Goal: Transaction & Acquisition: Purchase product/service

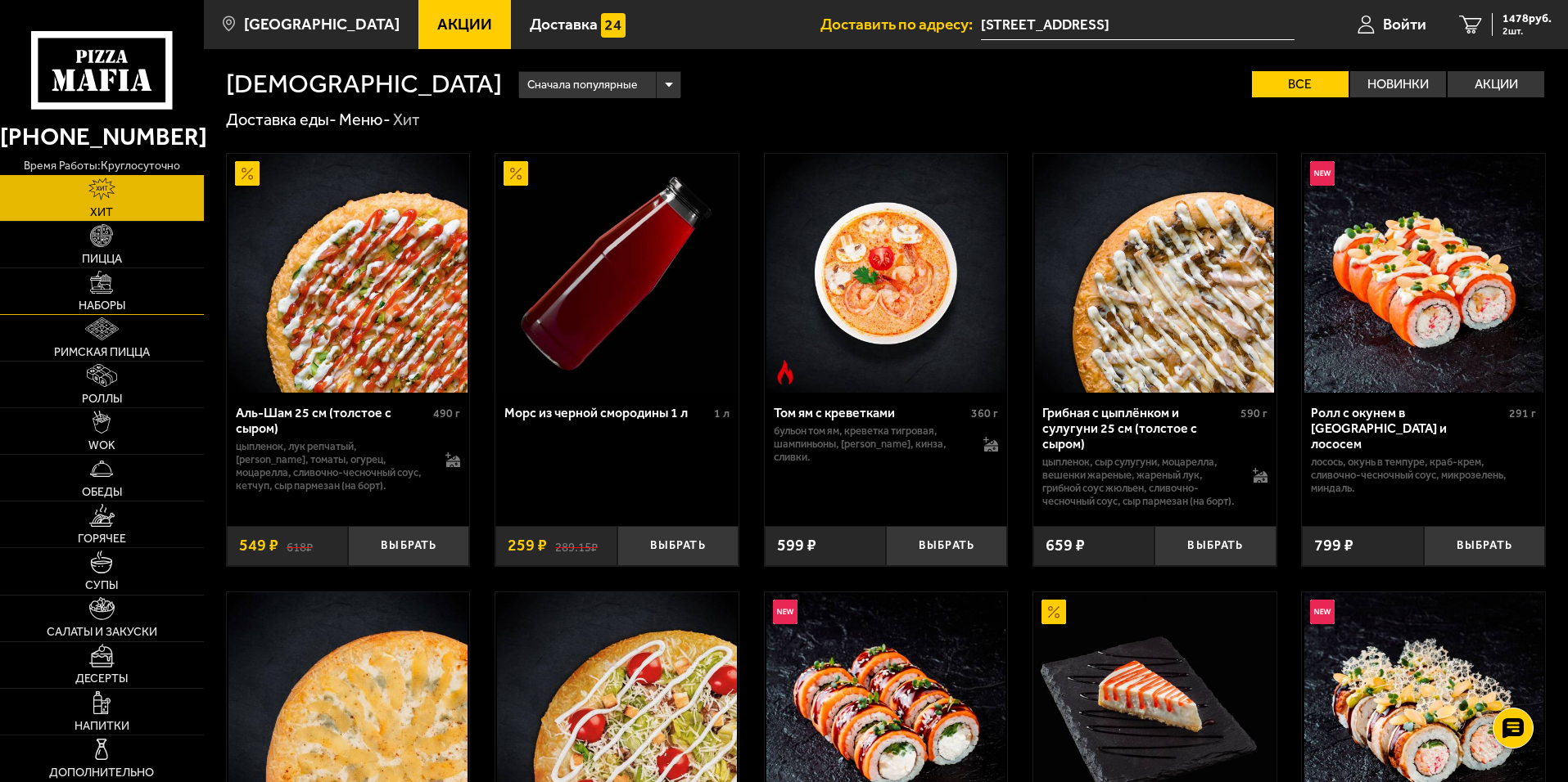
click at [129, 309] on link "Наборы" at bounding box center [102, 292] width 203 height 46
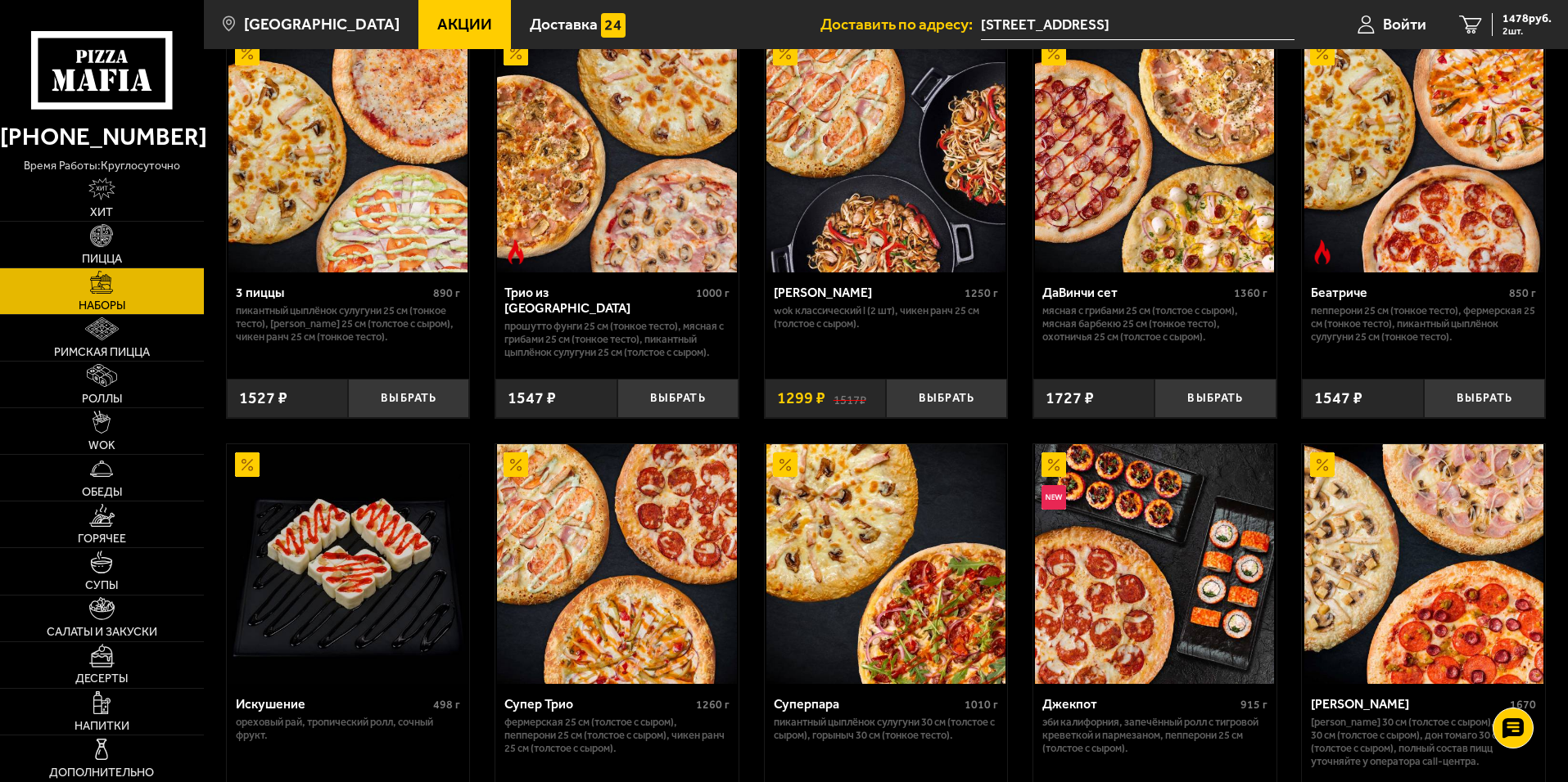
scroll to position [491, 0]
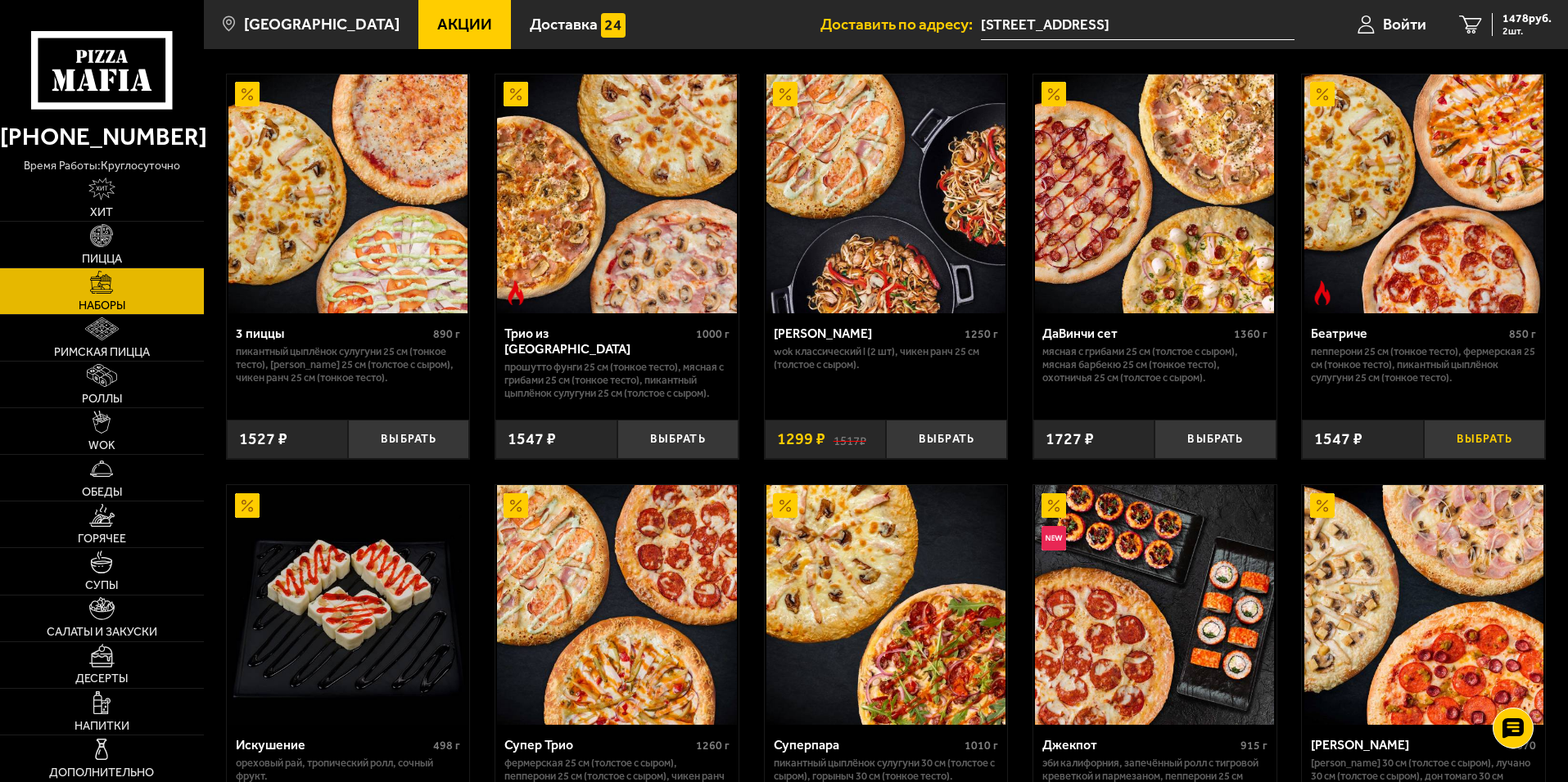
click at [1479, 442] on button "Выбрать" at bounding box center [1483, 440] width 121 height 40
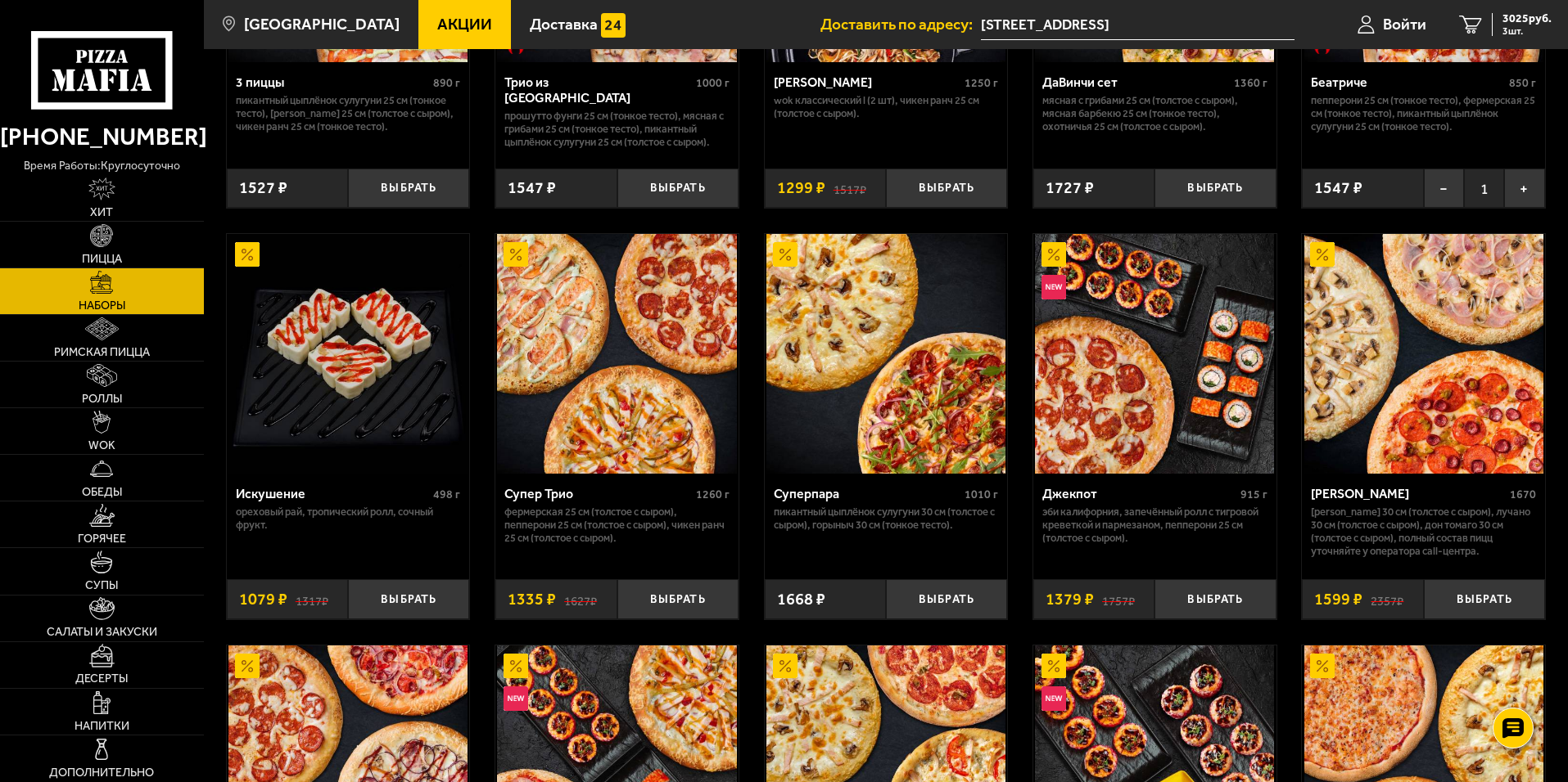
scroll to position [818, 0]
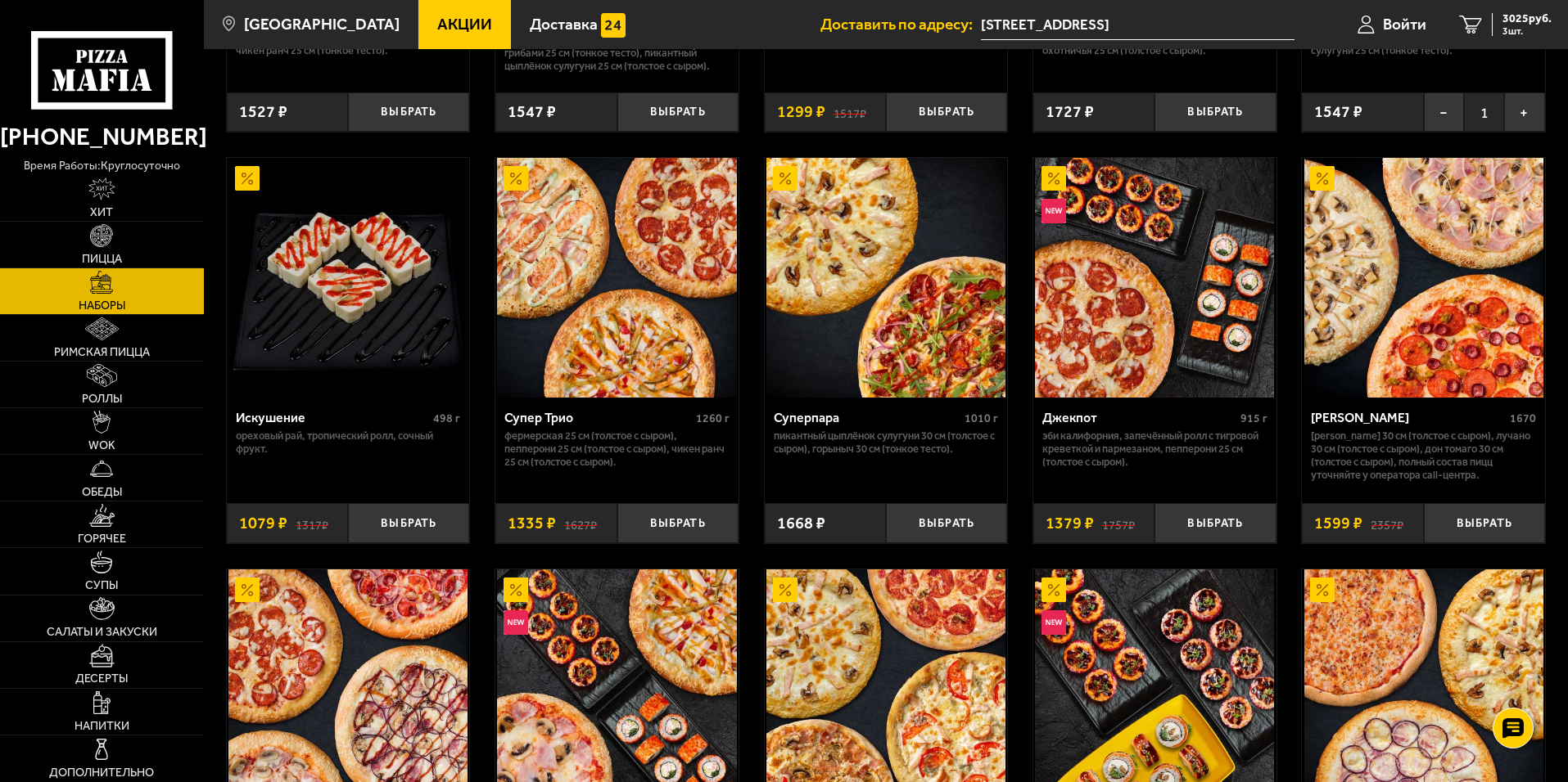
click at [660, 351] on img at bounding box center [617, 277] width 239 height 239
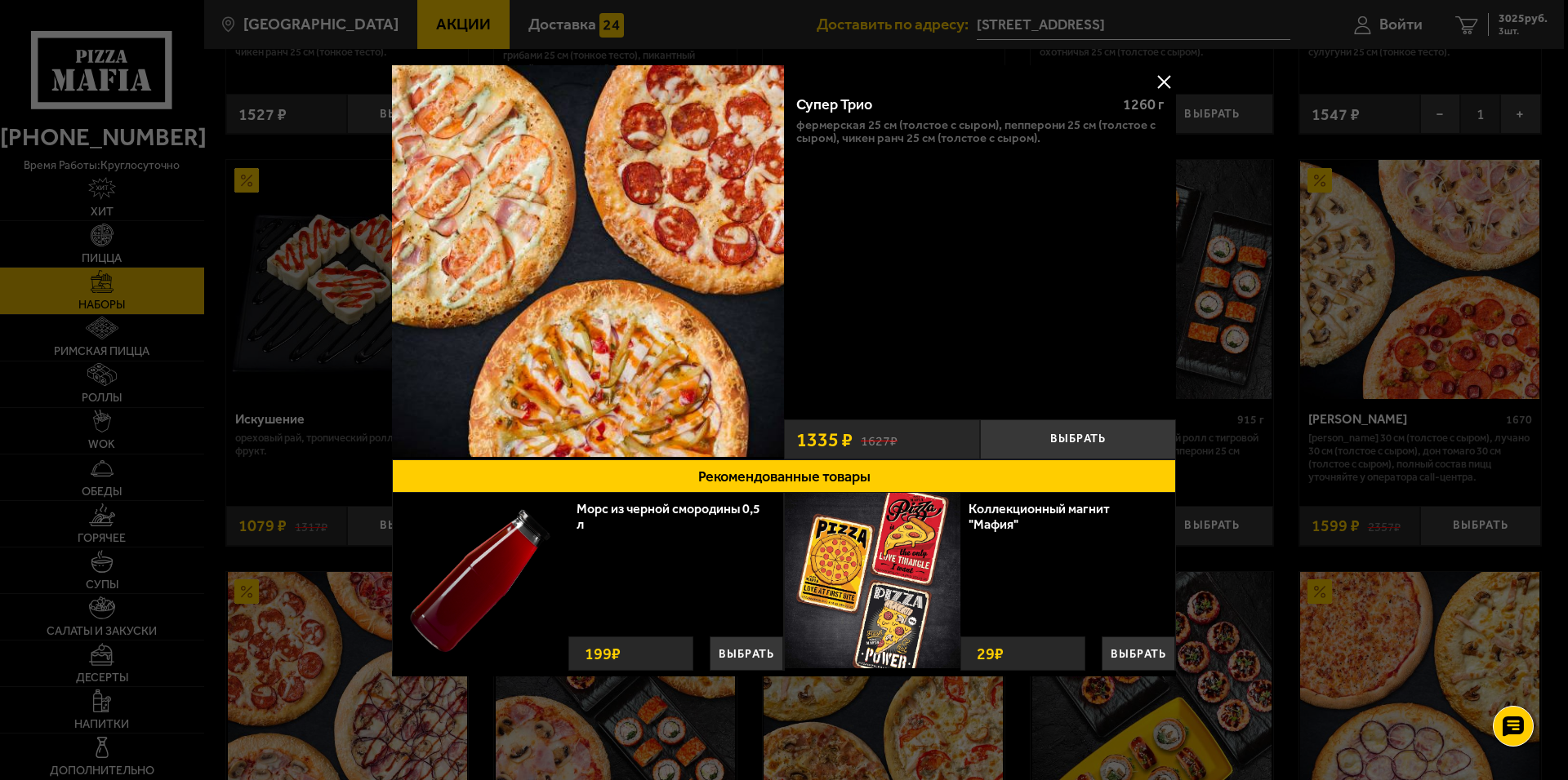
drag, startPoint x: 1168, startPoint y: 79, endPoint x: 1158, endPoint y: 80, distance: 10.0
click at [1168, 78] on button at bounding box center [1164, 82] width 25 height 25
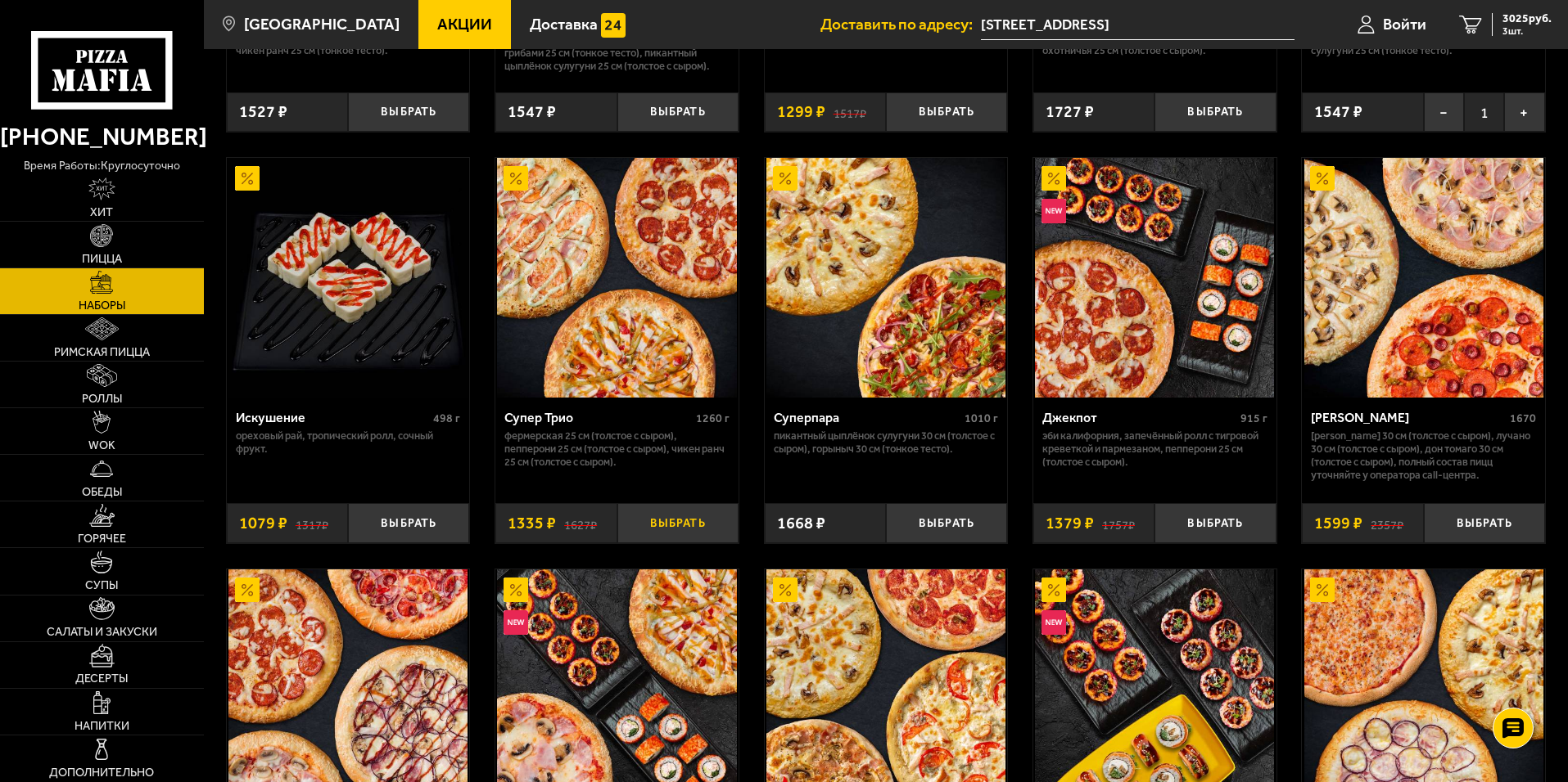
click at [681, 528] on button "Выбрать" at bounding box center [677, 524] width 121 height 40
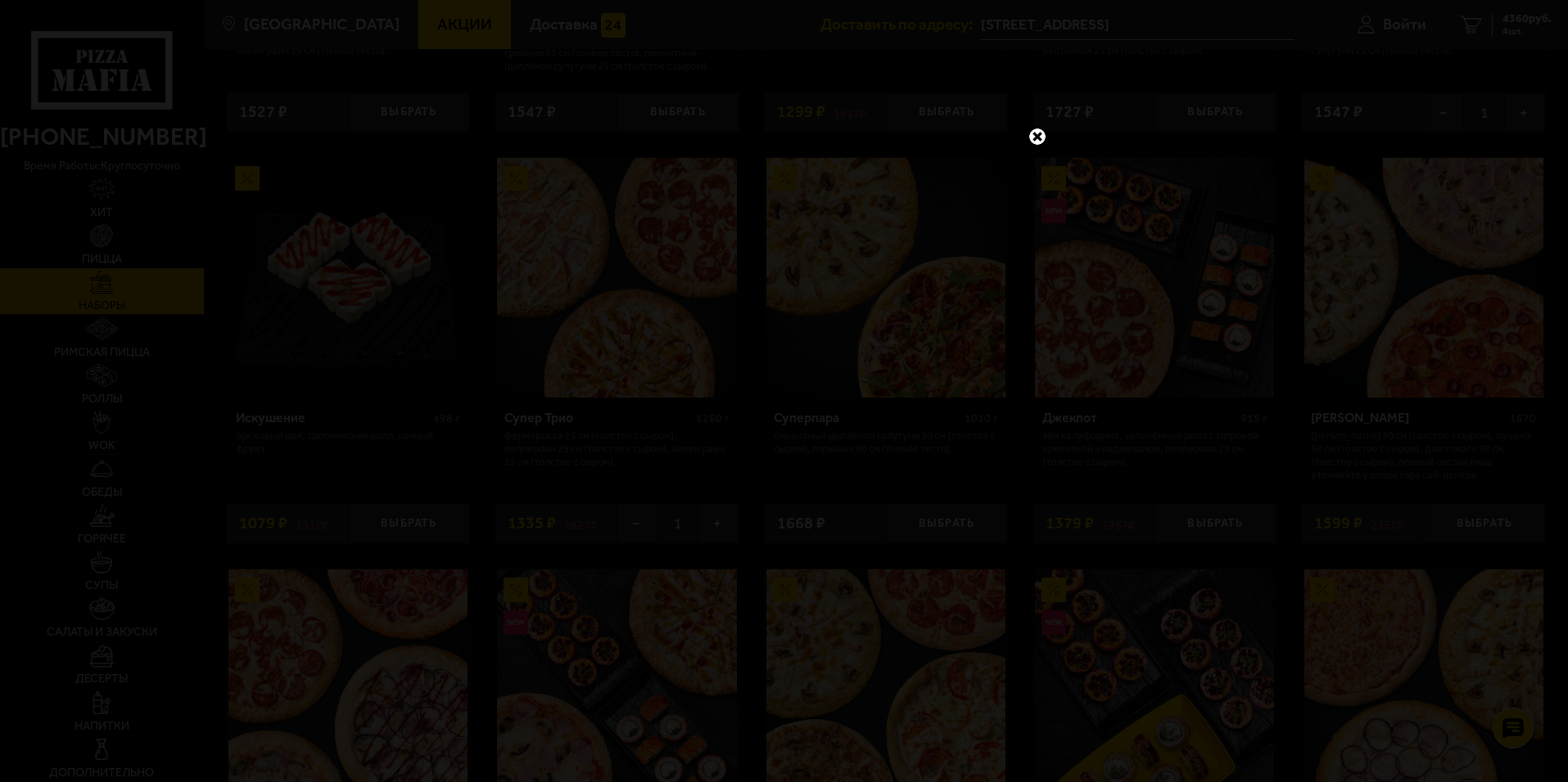
click at [1037, 139] on link at bounding box center [1037, 137] width 21 height 21
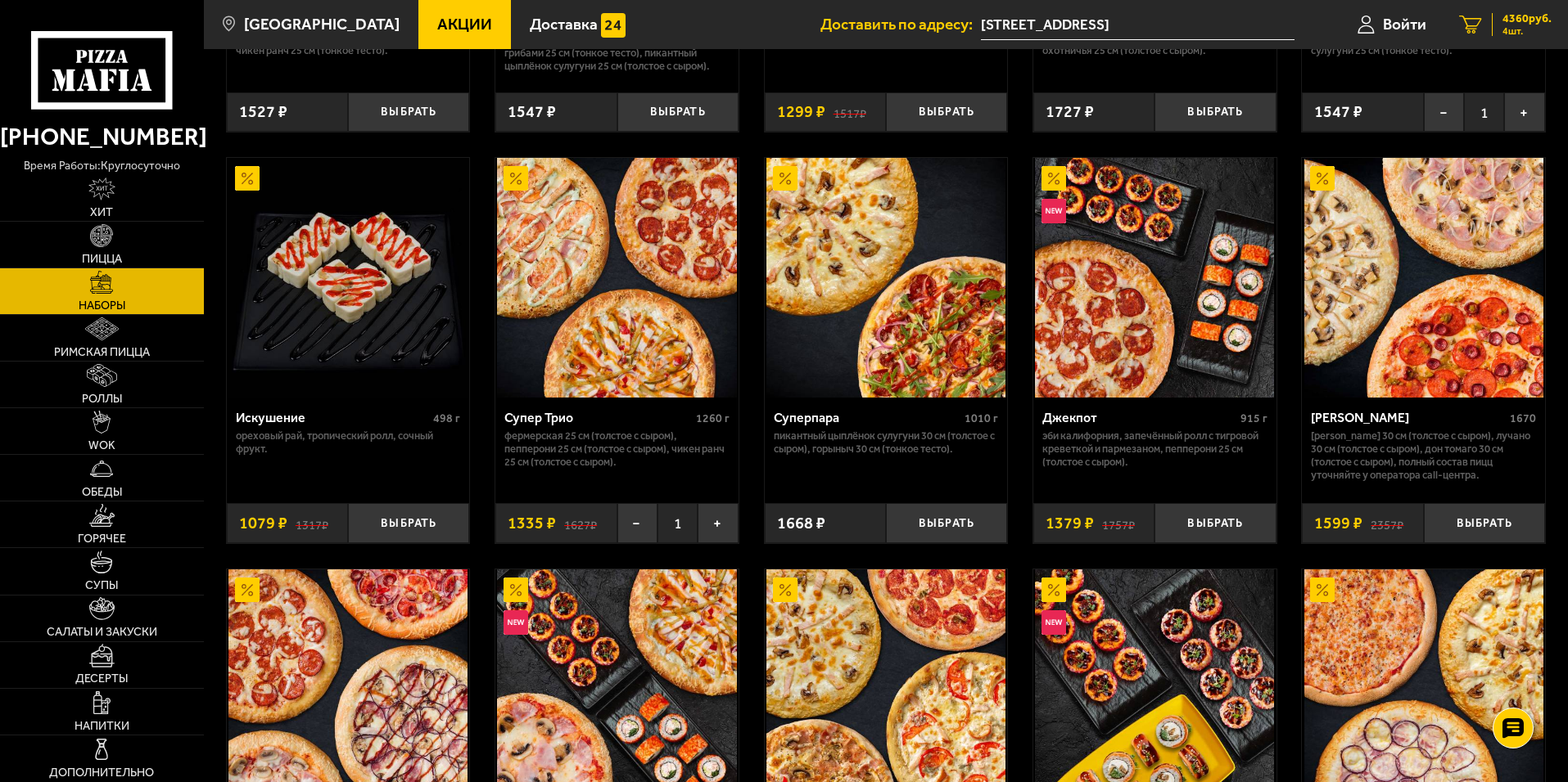
click at [1474, 25] on icon "4" at bounding box center [1470, 25] width 23 height 19
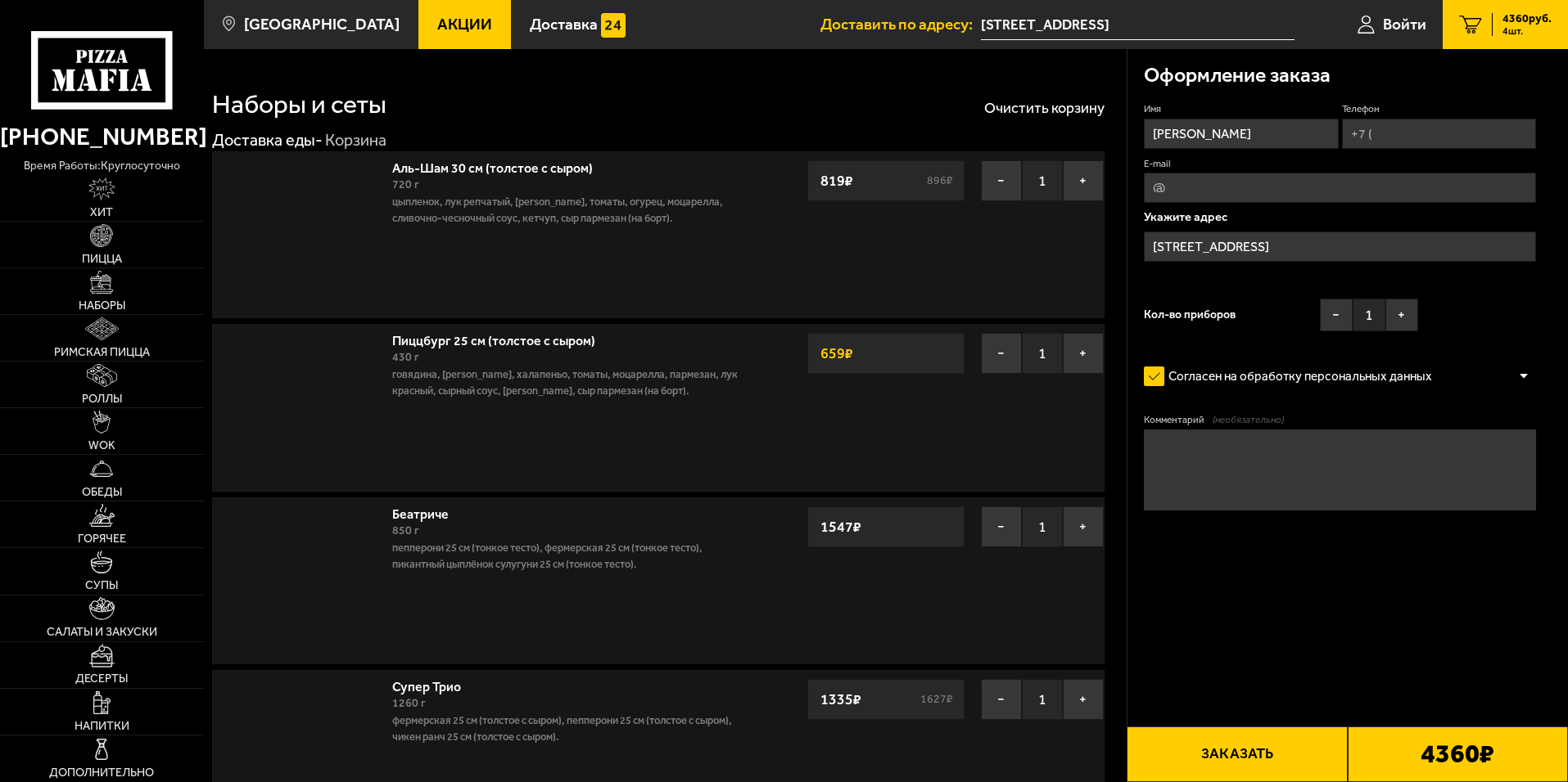
type input "улица Маршала Тухачевского, 23"
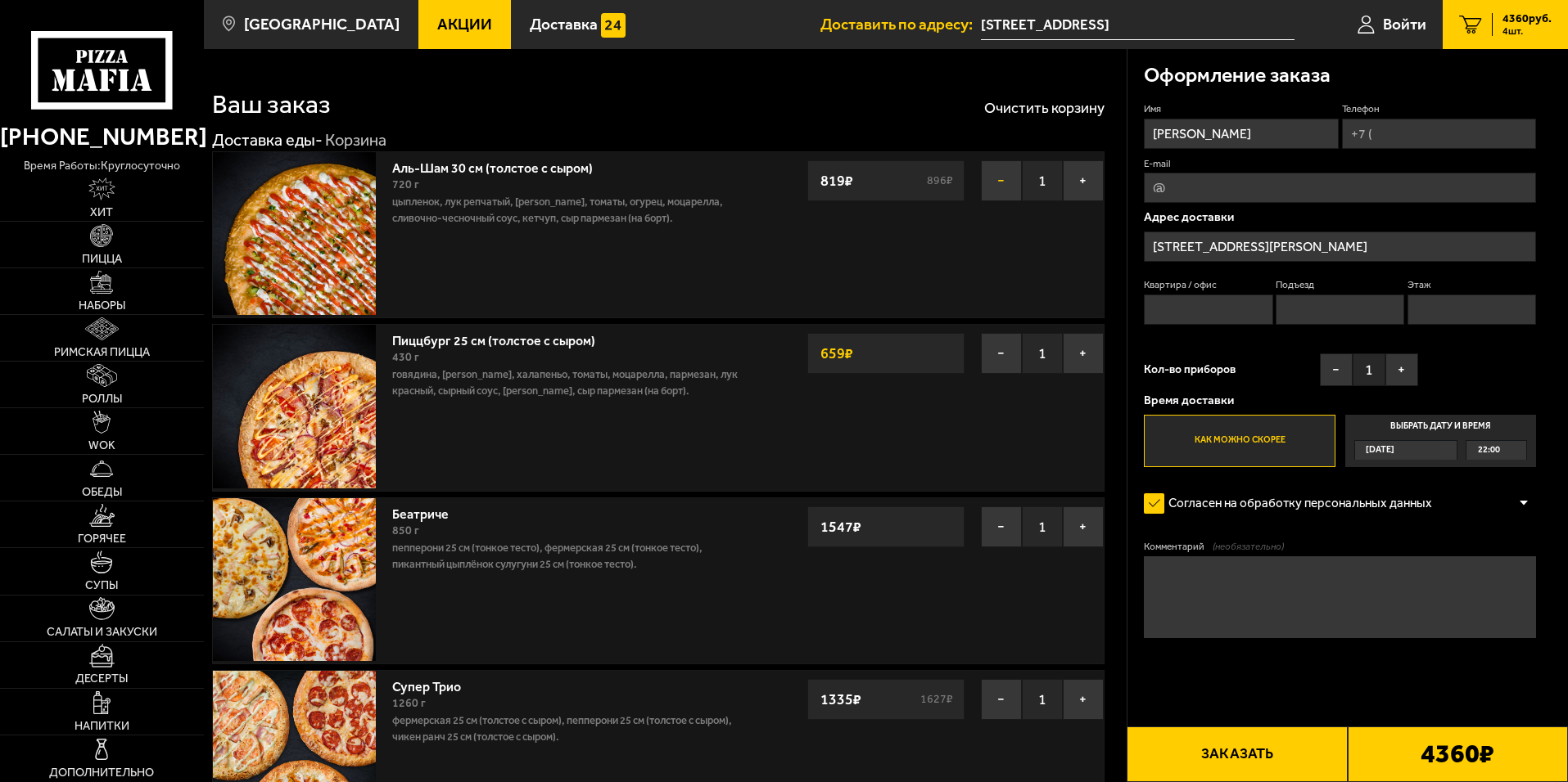
click at [992, 184] on button "−" at bounding box center [1001, 181] width 41 height 41
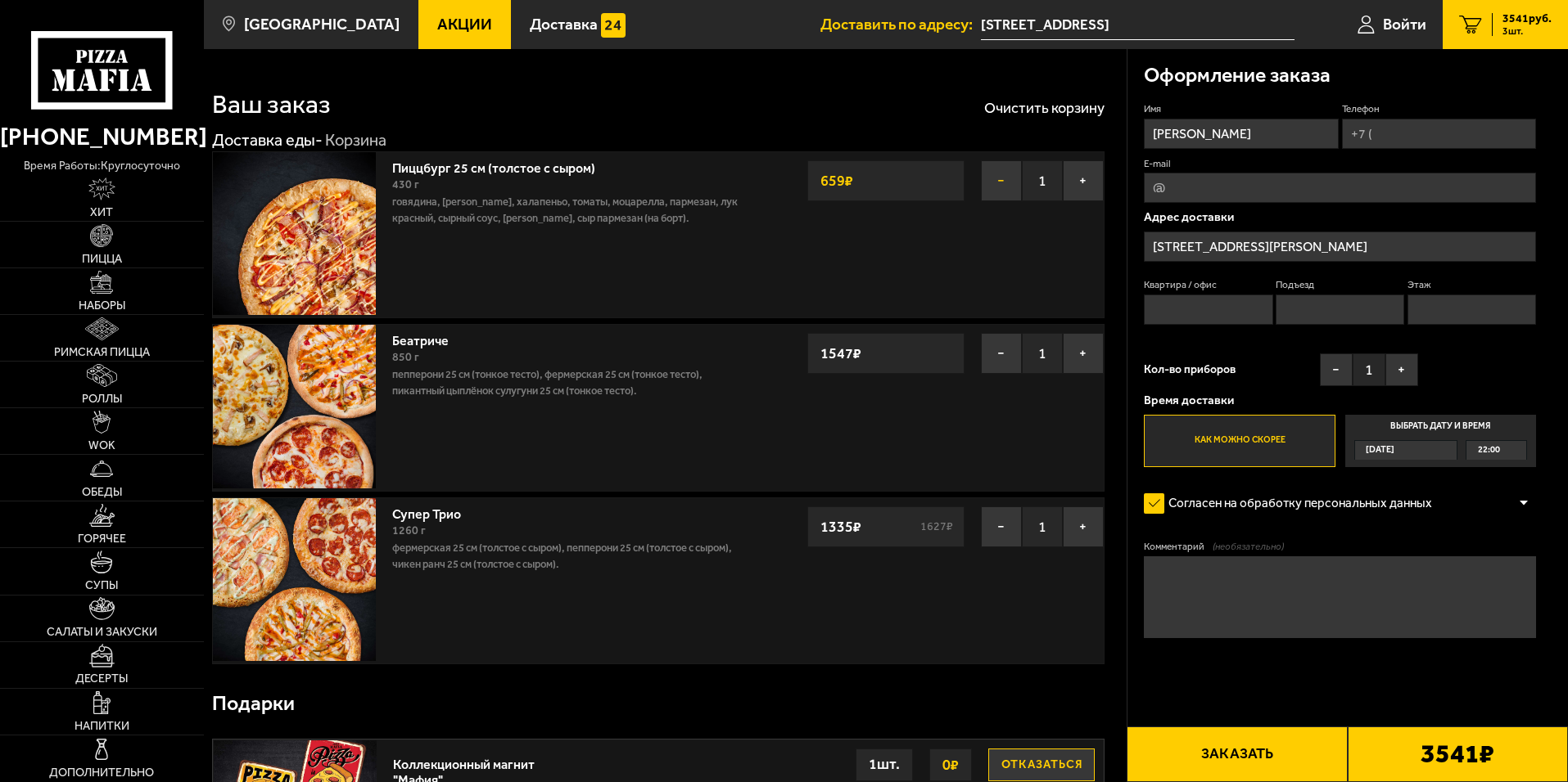
click at [1002, 181] on button "−" at bounding box center [1001, 181] width 41 height 41
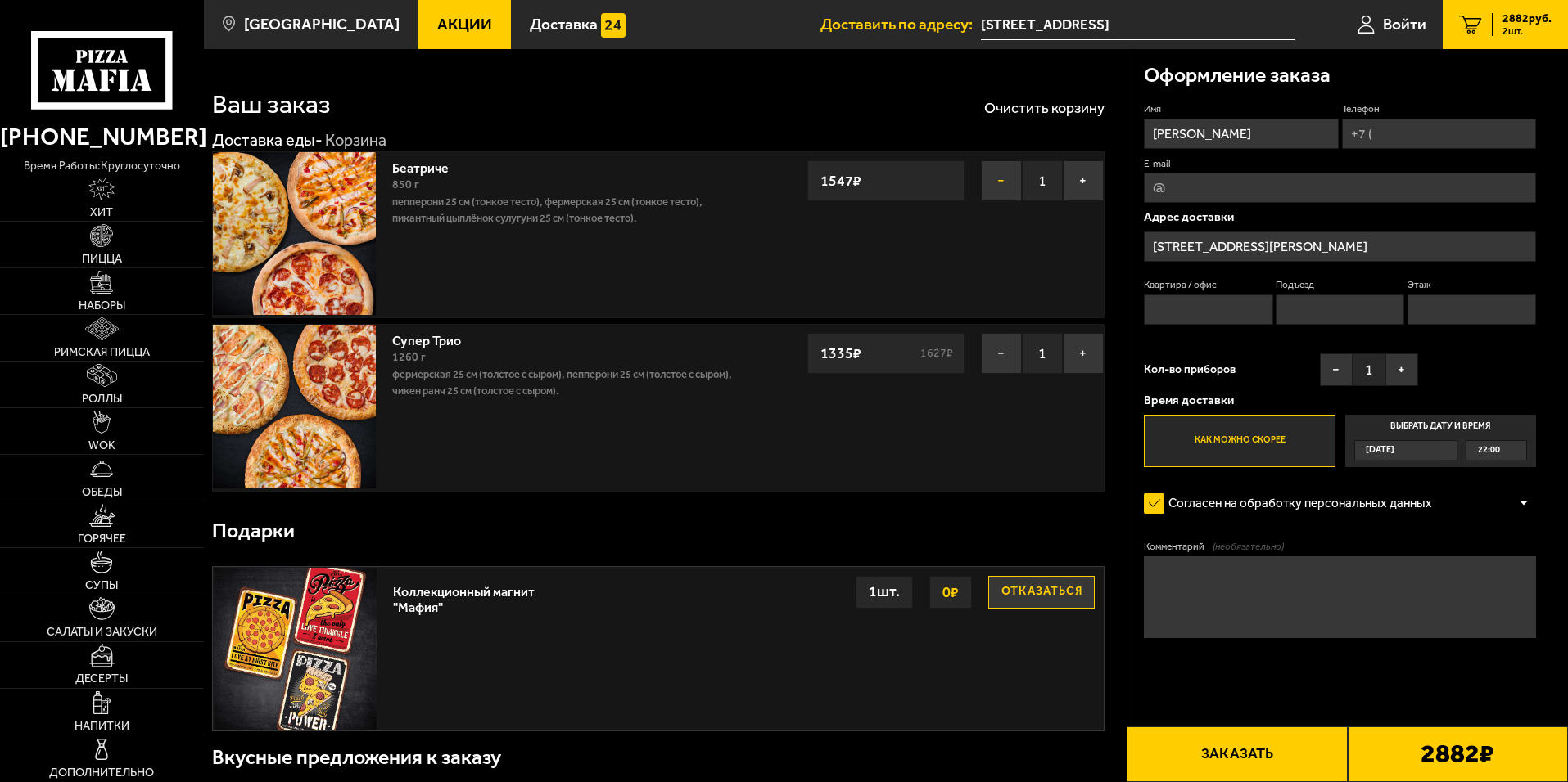
click at [1004, 181] on button "−" at bounding box center [1001, 181] width 41 height 41
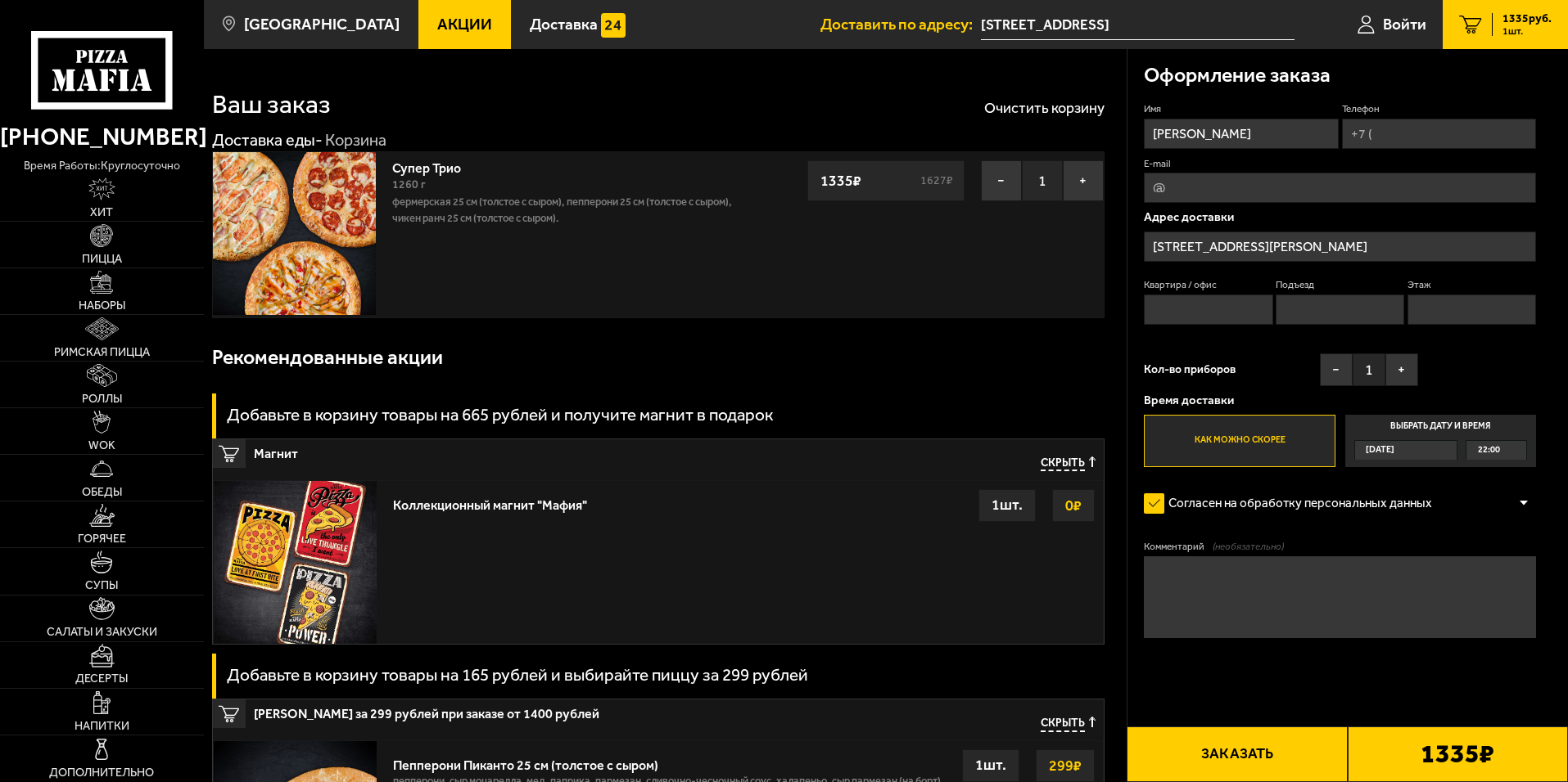
drag, startPoint x: 1376, startPoint y: 134, endPoint x: 1358, endPoint y: 190, distance: 58.8
click at [1375, 135] on input "Телефон" at bounding box center [1439, 134] width 194 height 30
type input "+7 (911) 101-01-04"
type input "k_alekseev@mail.ru"
type input "+7 (911) 101-01-04"
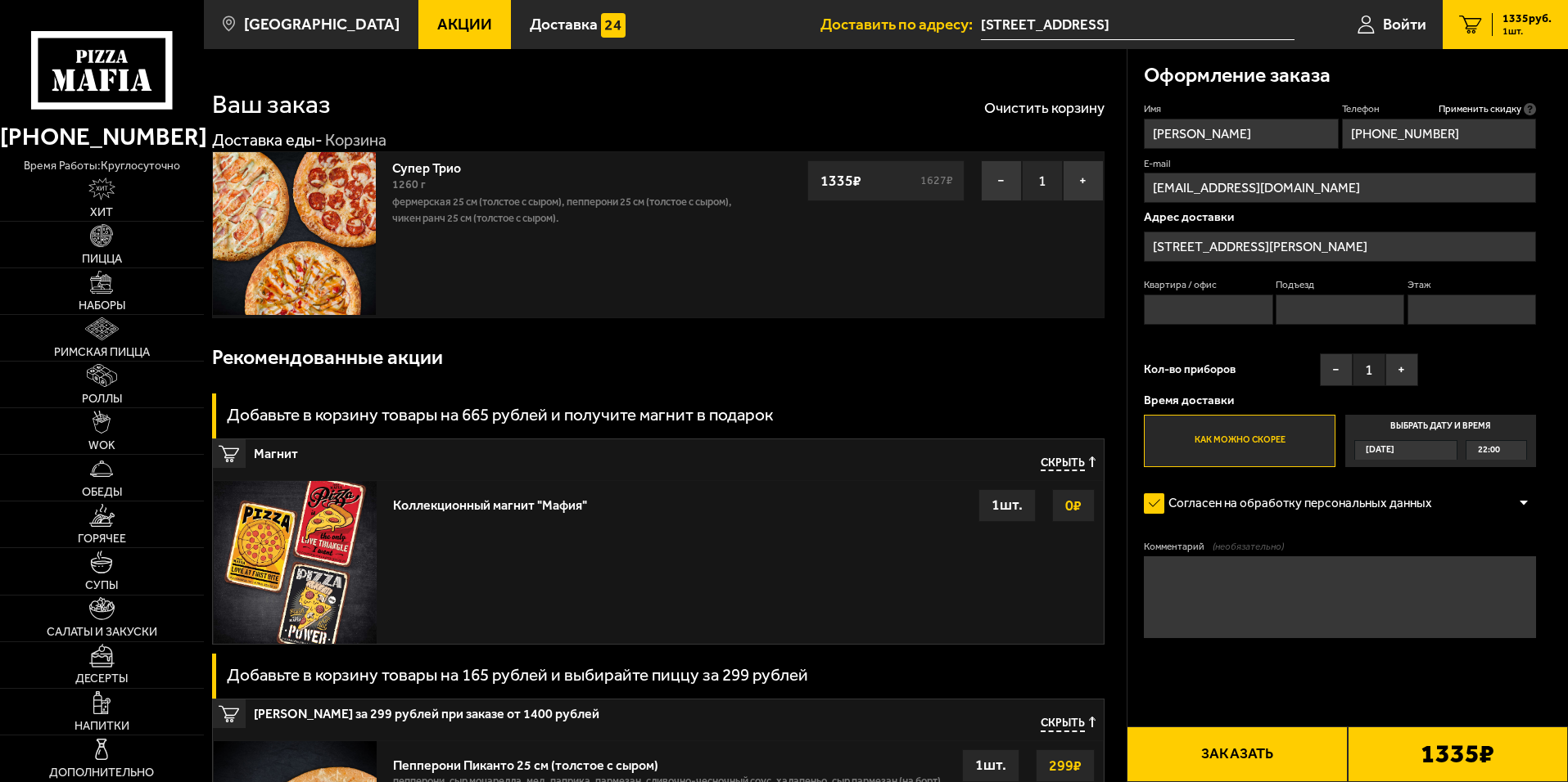
drag, startPoint x: 1314, startPoint y: 192, endPoint x: 1141, endPoint y: 184, distance: 173.2
click at [1141, 184] on div "Оформление заказа Имя Кирилл Телефон Применить скидку Вы будете зарегистрирован…" at bounding box center [1348, 391] width 441 height 685
type input "konkova-mk@rambler.ru"
click at [1202, 305] on input "Квартира / офис" at bounding box center [1207, 310] width 128 height 30
type input "33"
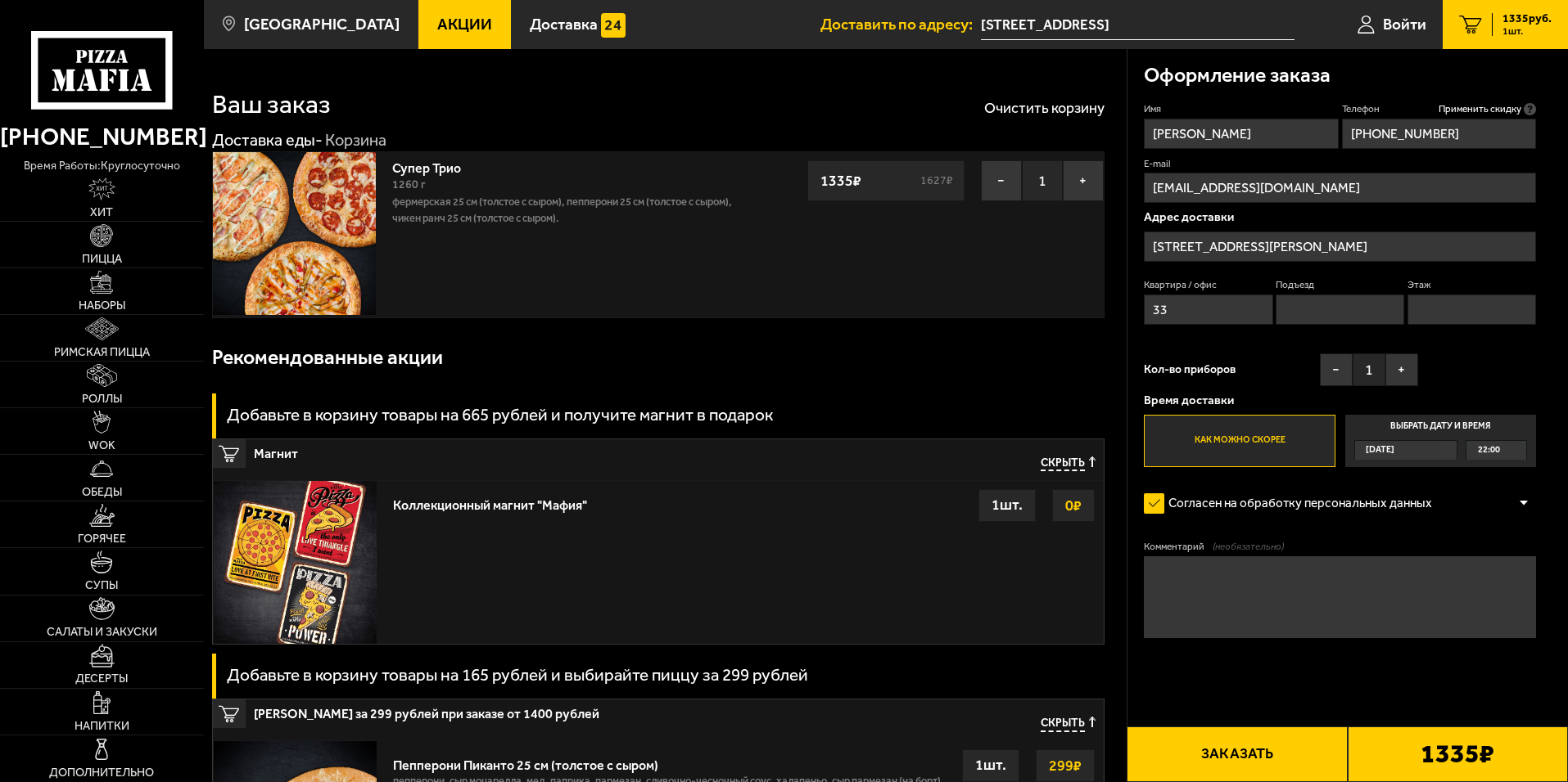
click at [1348, 313] on input "Подъезд" at bounding box center [1339, 310] width 128 height 30
type input "1"
click at [1421, 310] on input "Этаж" at bounding box center [1471, 310] width 128 height 30
type input "10"
click at [1408, 375] on button "+" at bounding box center [1401, 370] width 32 height 32
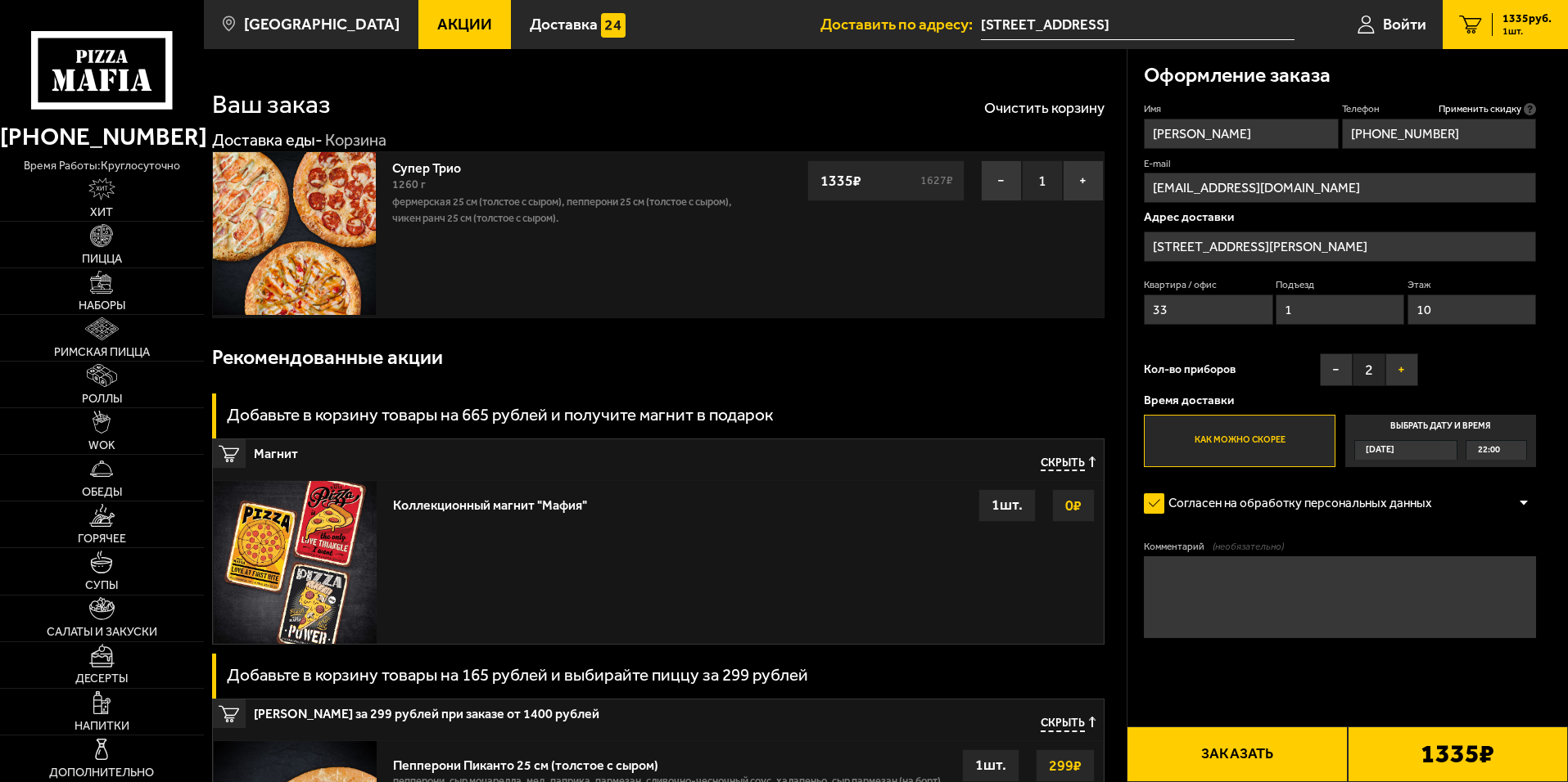
click at [1408, 375] on button "+" at bounding box center [1401, 370] width 32 height 32
click at [1272, 760] on button "Заказать" at bounding box center [1236, 754] width 220 height 56
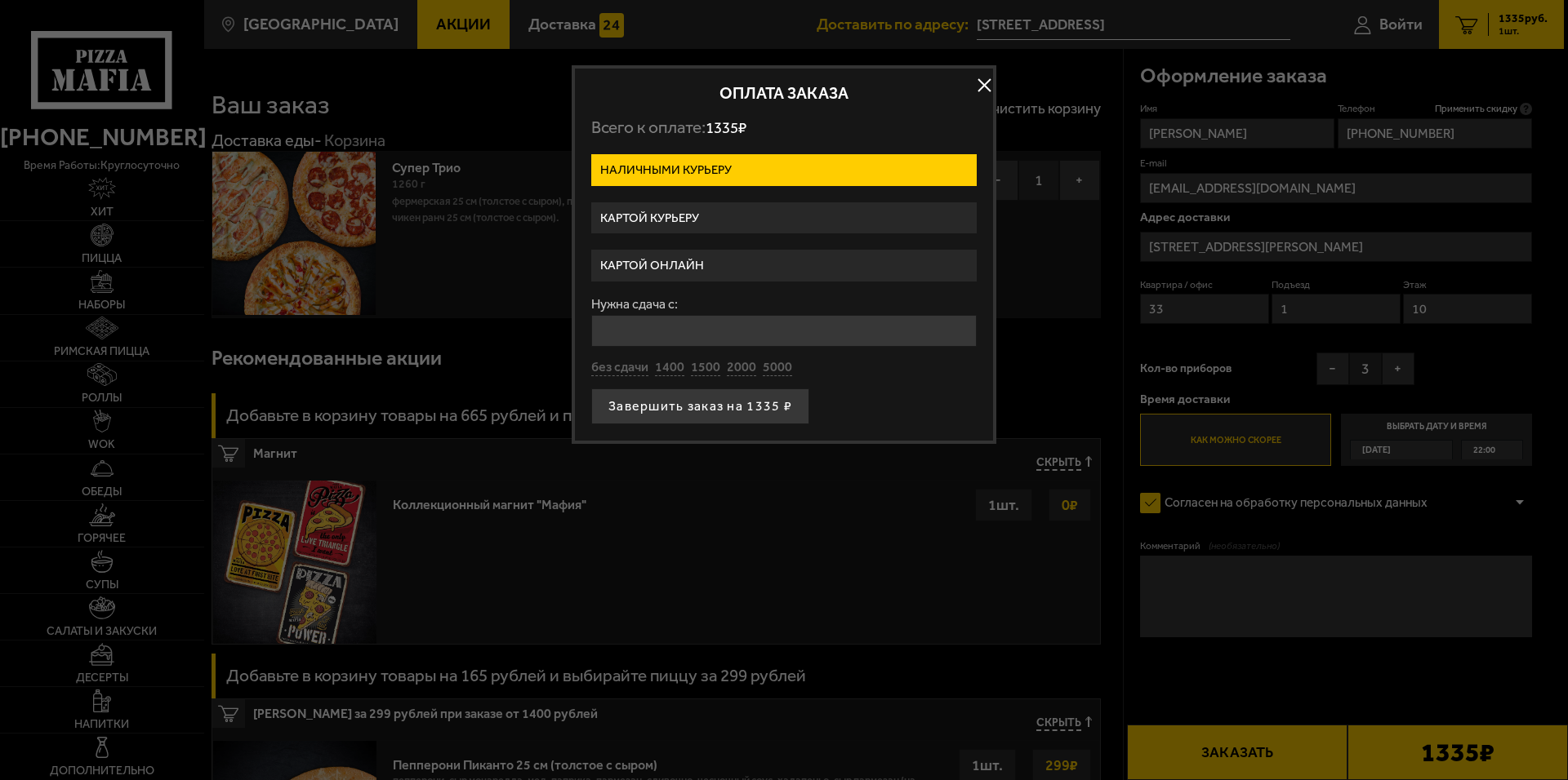
click at [718, 262] on label "Картой онлайн" at bounding box center [784, 266] width 386 height 32
click at [0, 0] on input "Картой онлайн" at bounding box center [0, 0] width 0 height 0
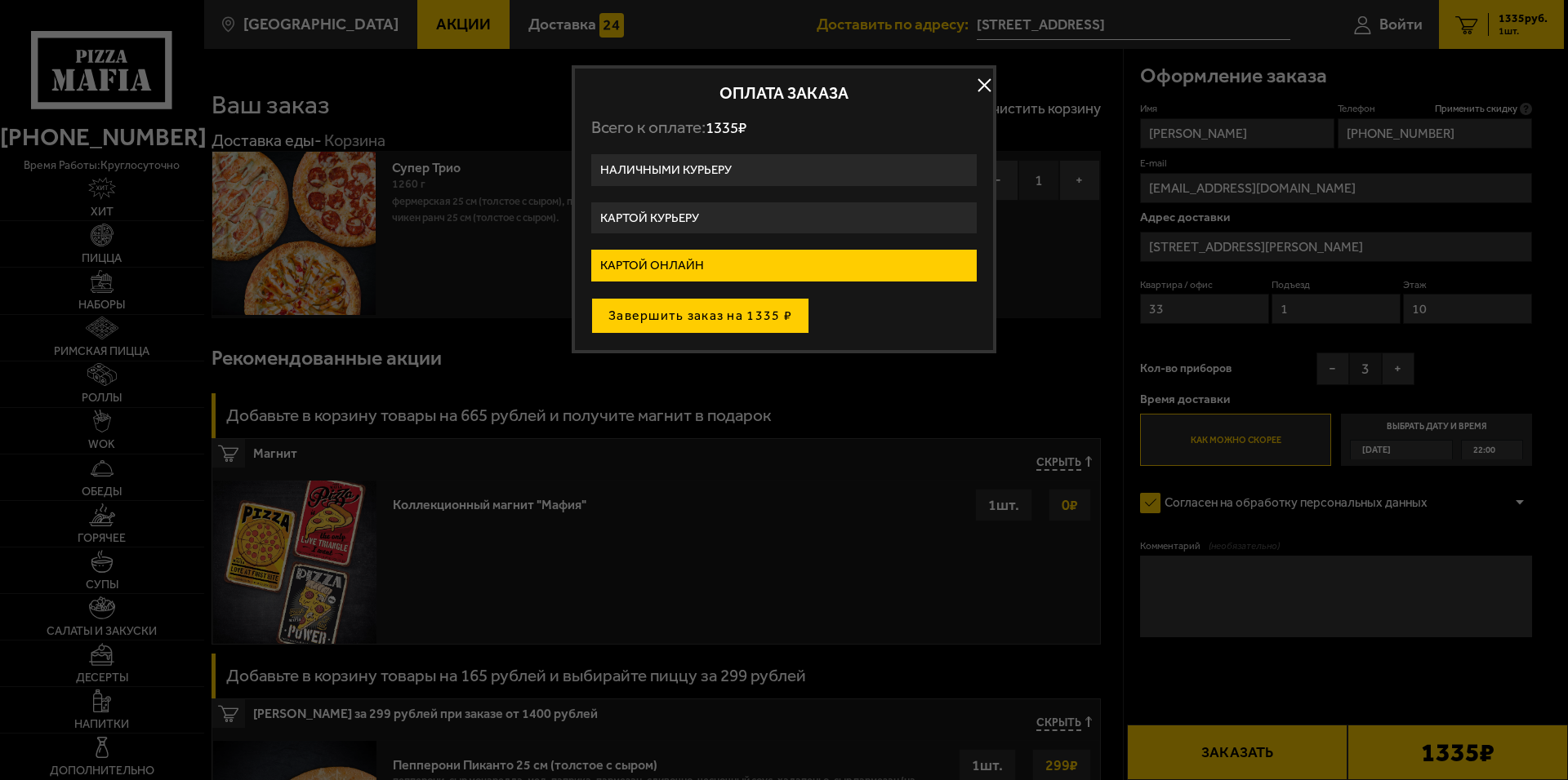
click at [693, 322] on button "Завершить заказ на 1335 ₽" at bounding box center [701, 316] width 218 height 36
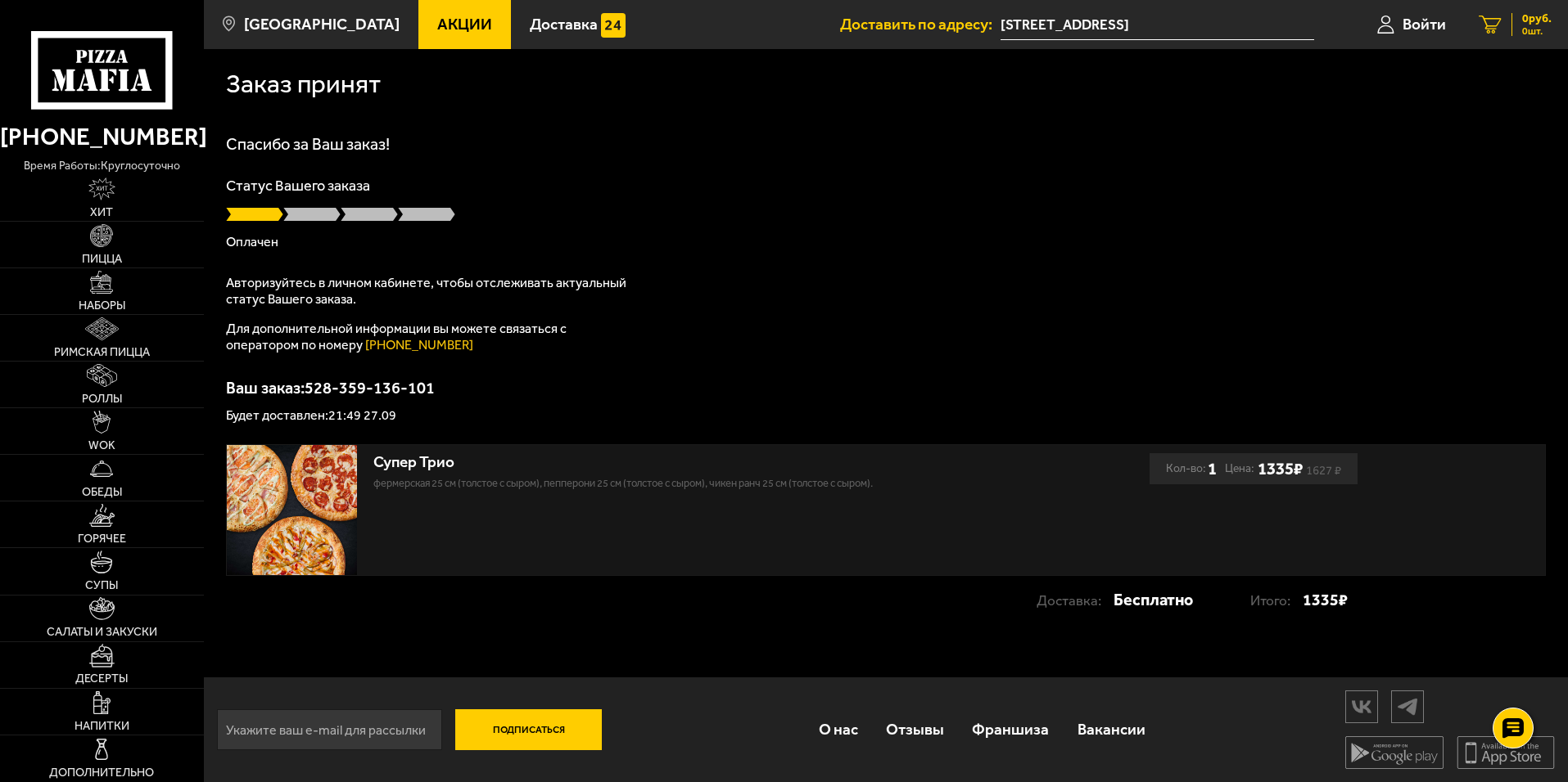
click at [1491, 28] on icon at bounding box center [1490, 25] width 23 height 19
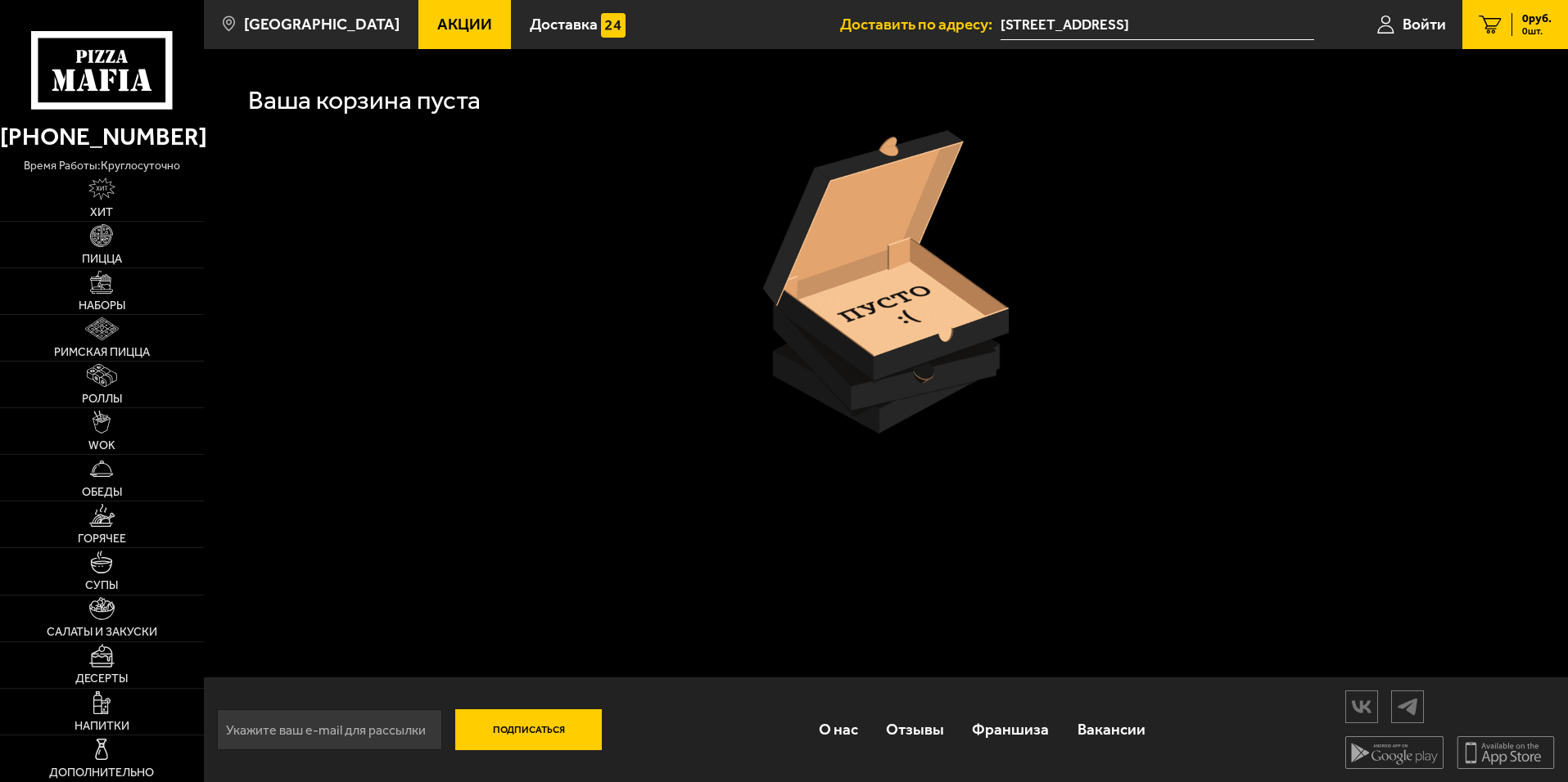
click at [901, 332] on img at bounding box center [886, 282] width 245 height 304
click at [1496, 27] on icon at bounding box center [1490, 25] width 23 height 19
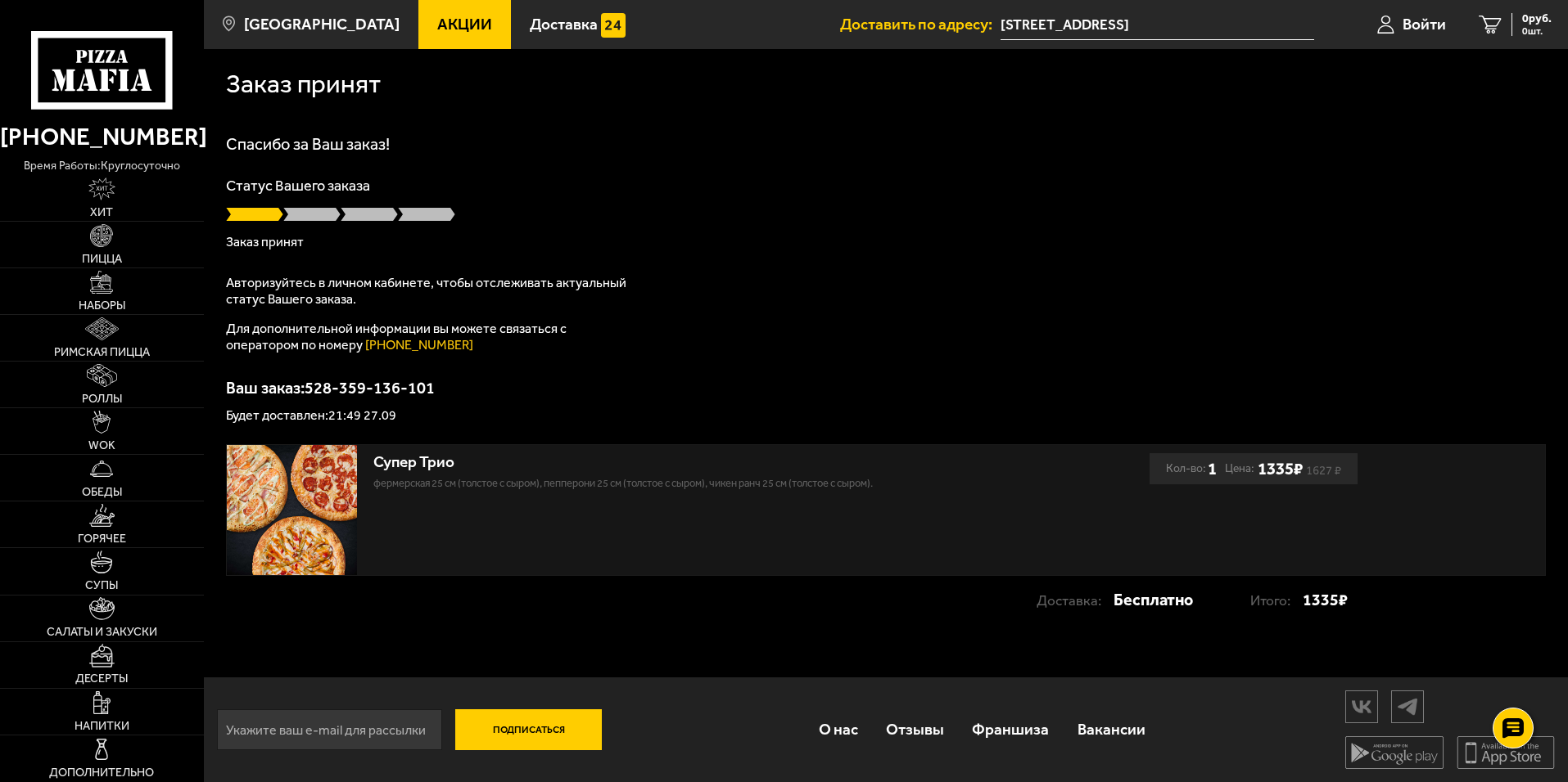
scroll to position [1, 0]
click at [1425, 25] on span "Войти" at bounding box center [1425, 24] width 44 height 15
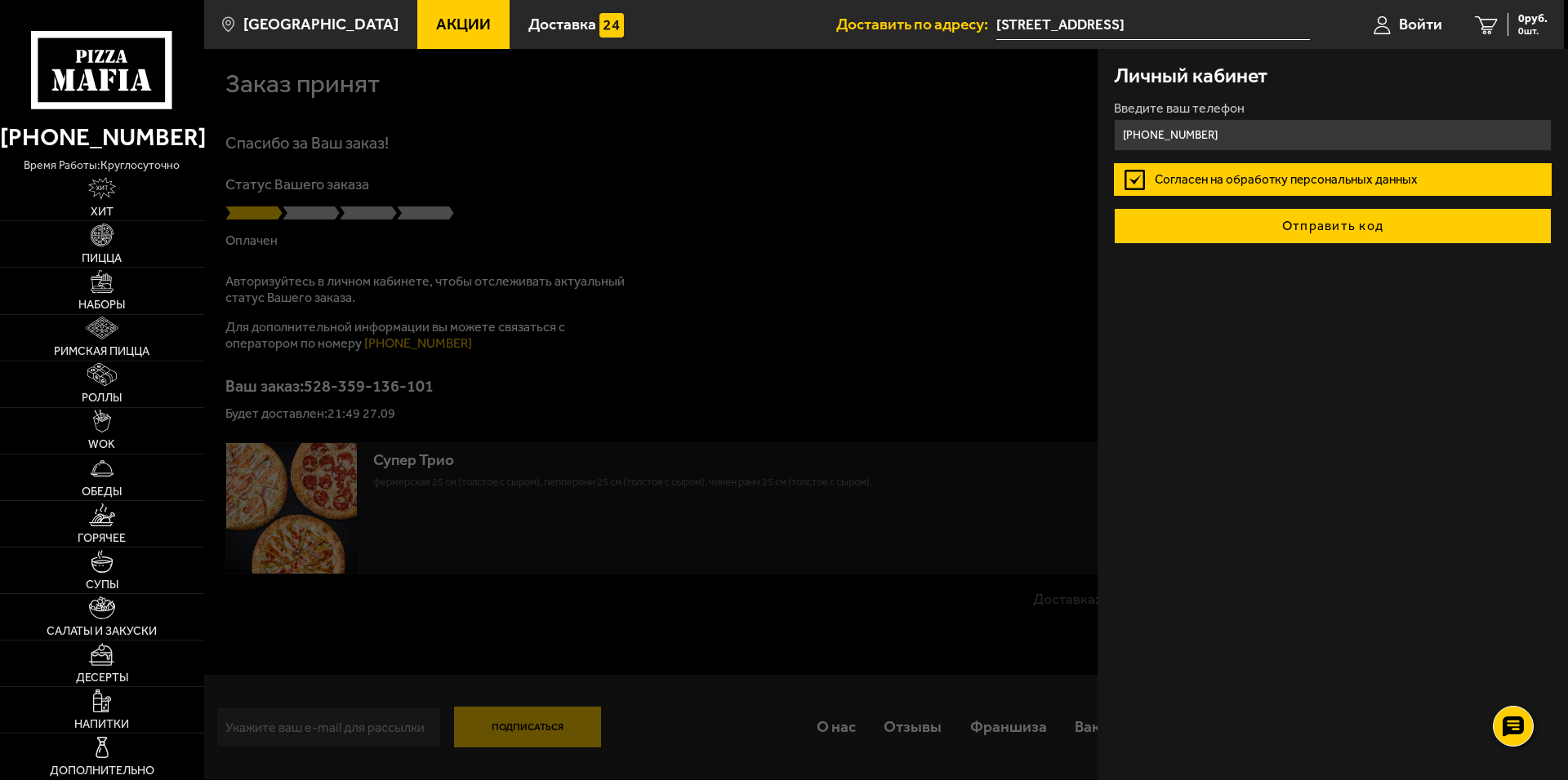
type input "+7 (911) 101-01-04"
click at [1338, 228] on button "Отправить код" at bounding box center [1333, 227] width 438 height 36
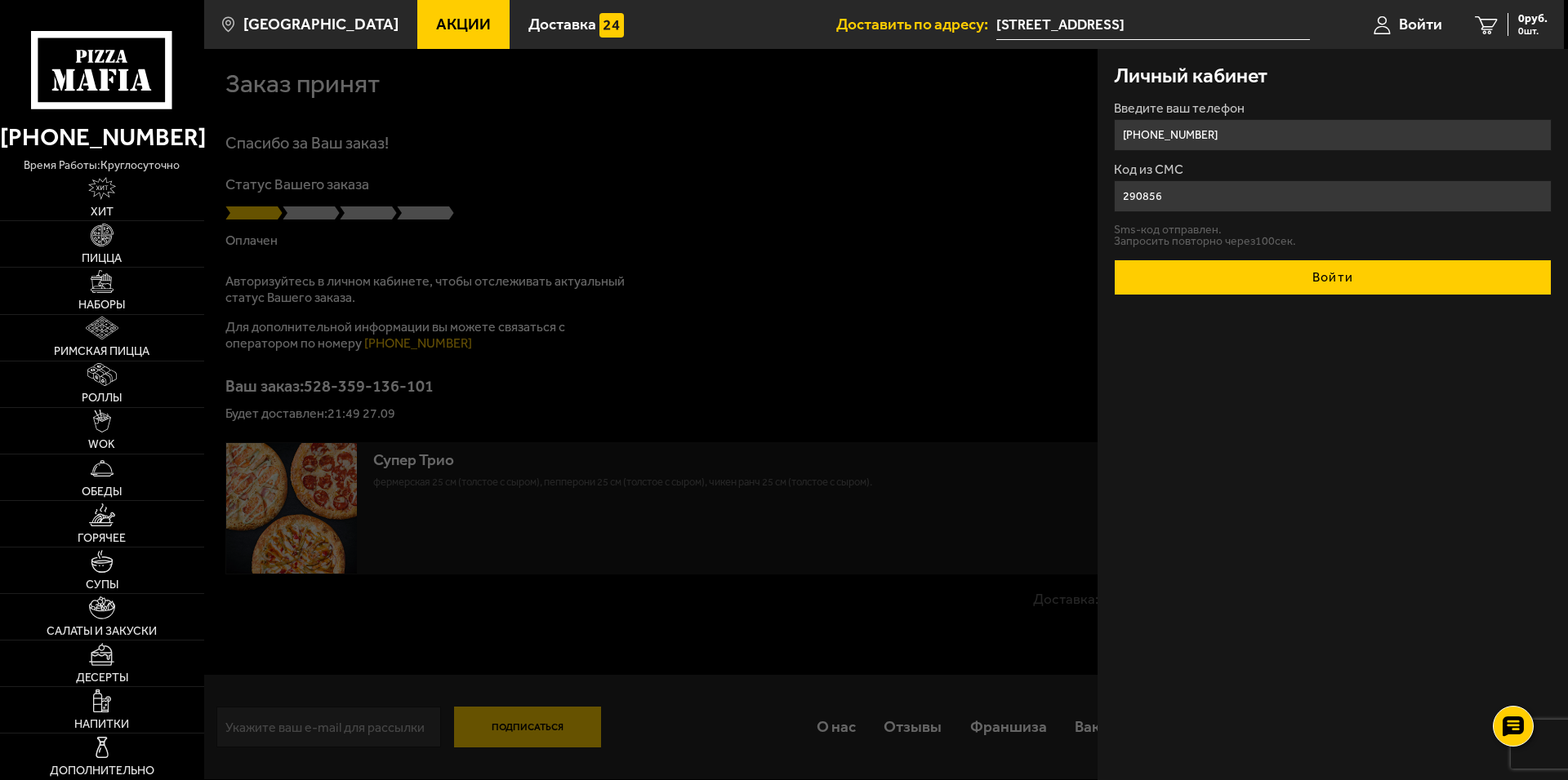
type input "290856"
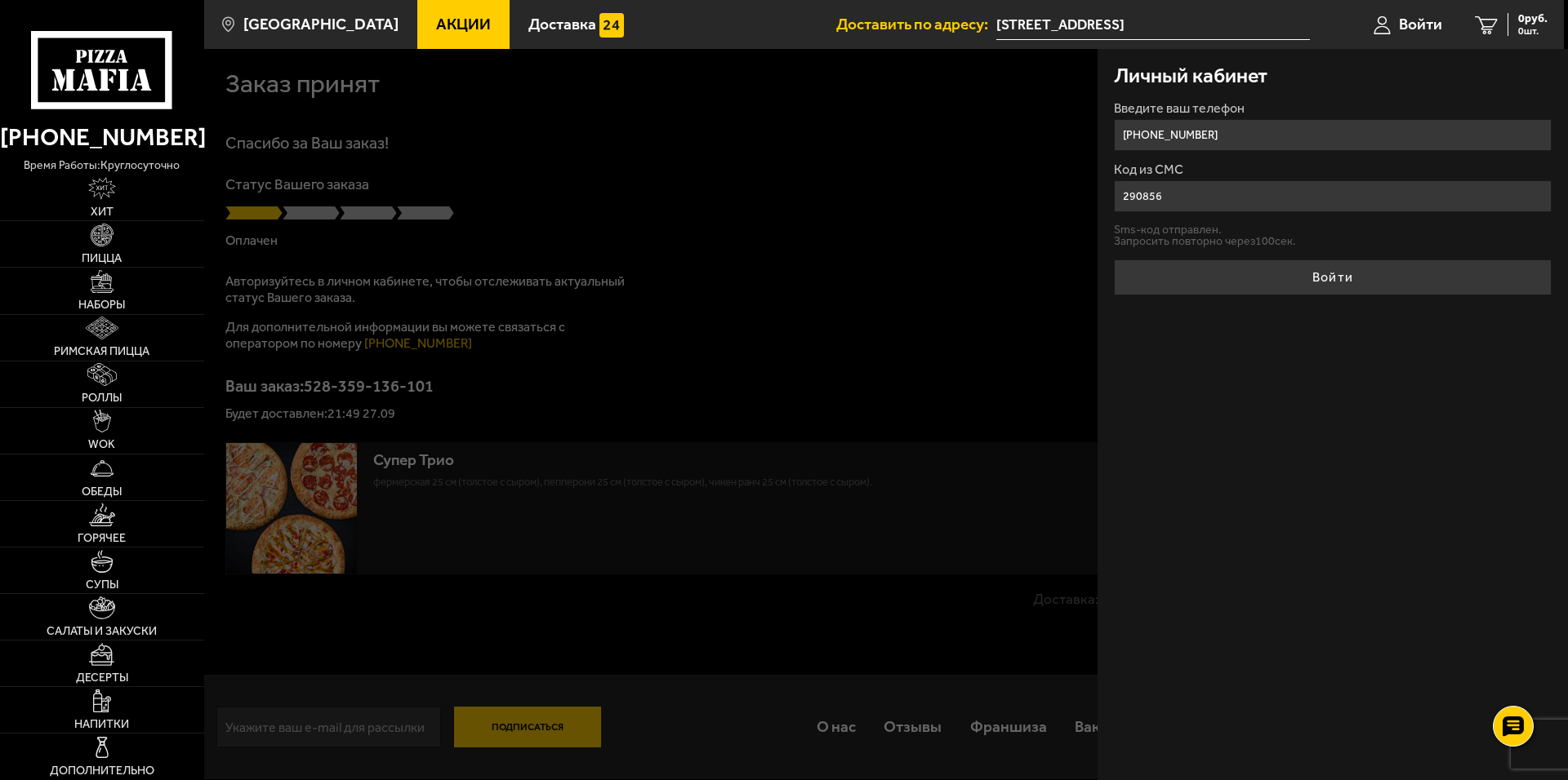
click at [1323, 281] on button "Войти" at bounding box center [1333, 278] width 438 height 36
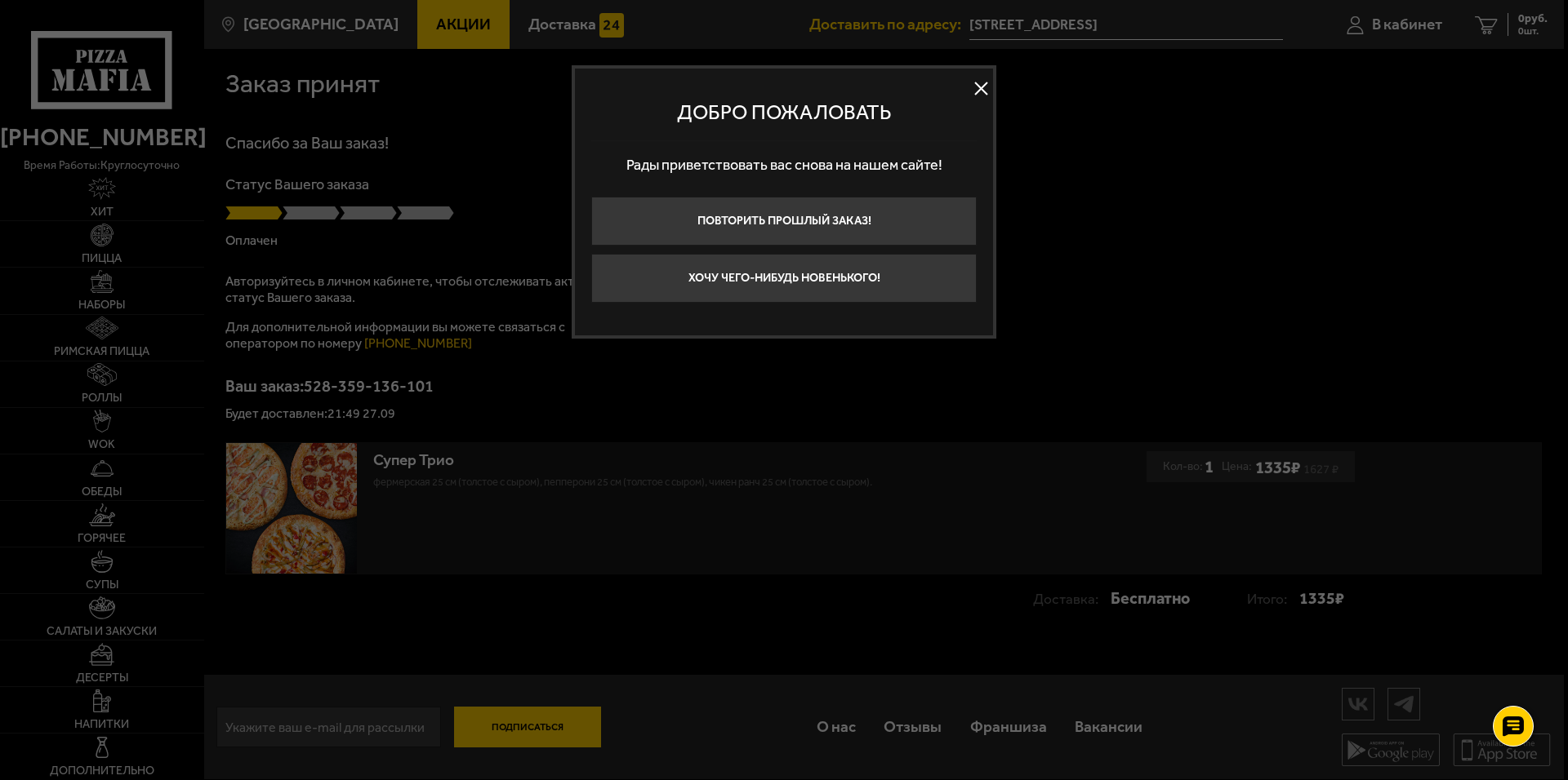
click at [984, 87] on button at bounding box center [981, 89] width 25 height 25
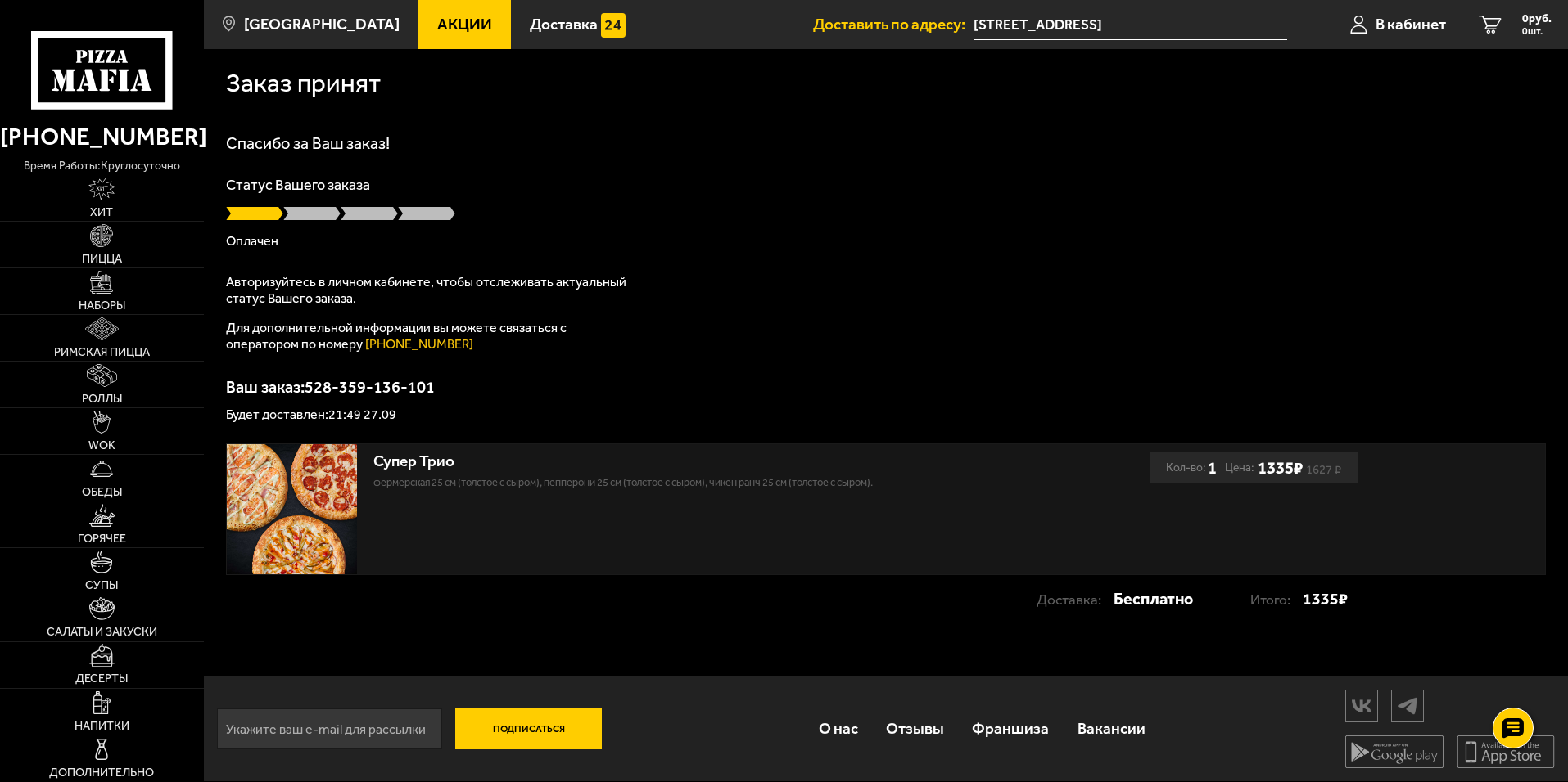
scroll to position [0, 0]
click at [1110, 31] on input "[STREET_ADDRESS]" at bounding box center [1130, 25] width 314 height 30
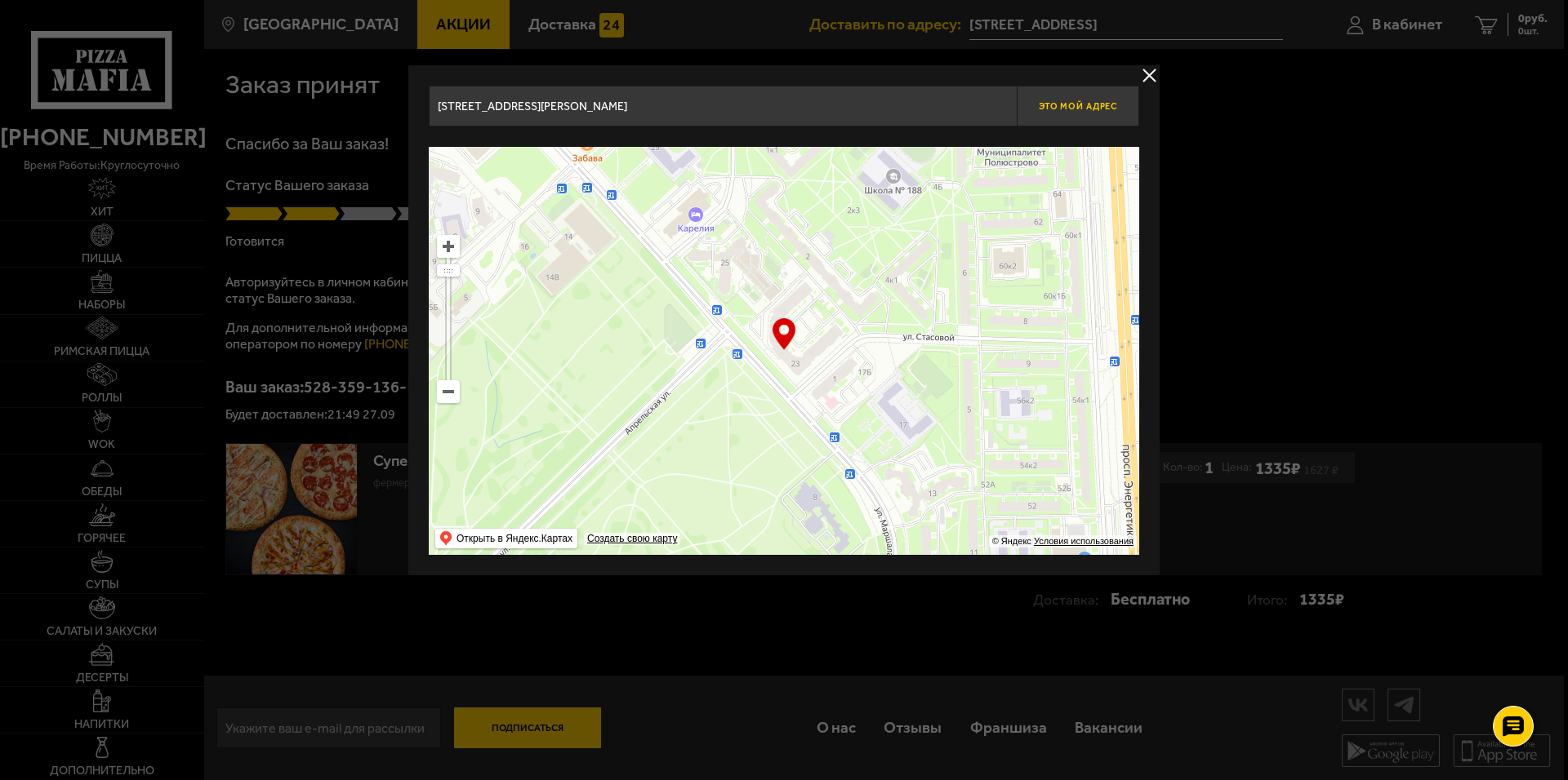
click at [1067, 111] on span "Это мой адрес" at bounding box center [1078, 106] width 79 height 10
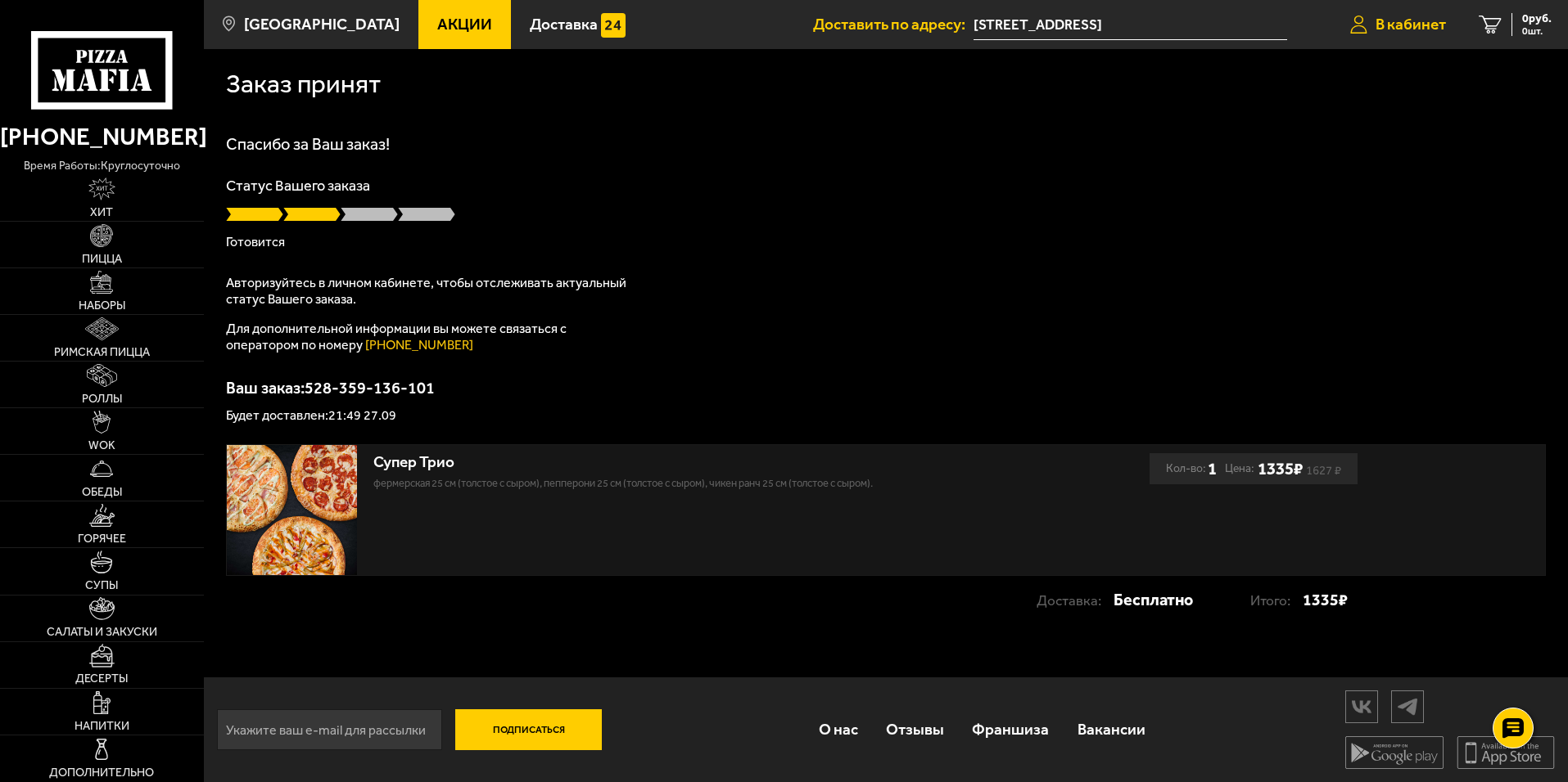
drag, startPoint x: 1408, startPoint y: 17, endPoint x: 1404, endPoint y: 28, distance: 11.7
click at [1408, 19] on span "В кабинет" at bounding box center [1410, 24] width 70 height 15
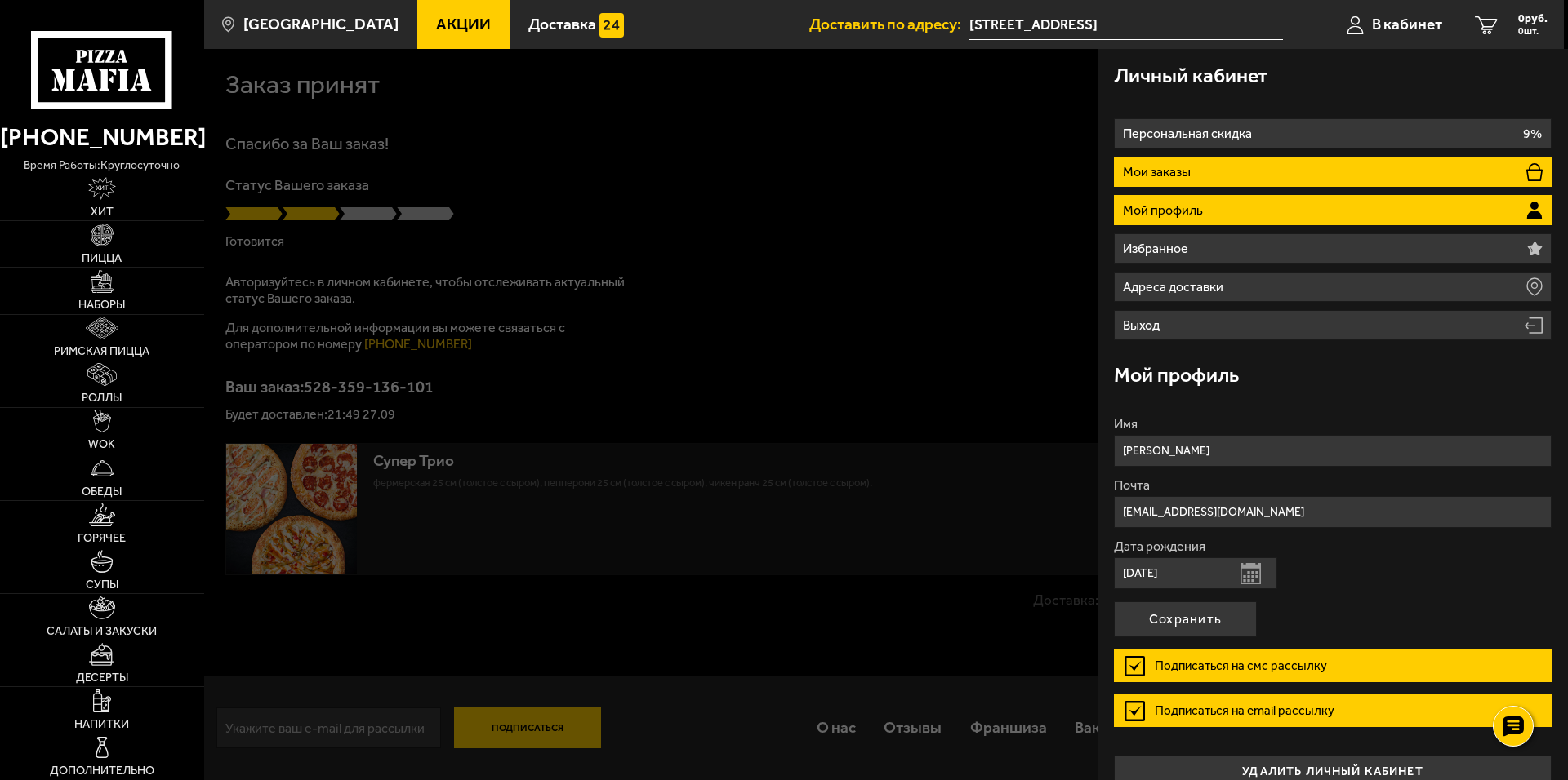
click at [1165, 168] on p "Мои заказы" at bounding box center [1158, 172] width 72 height 13
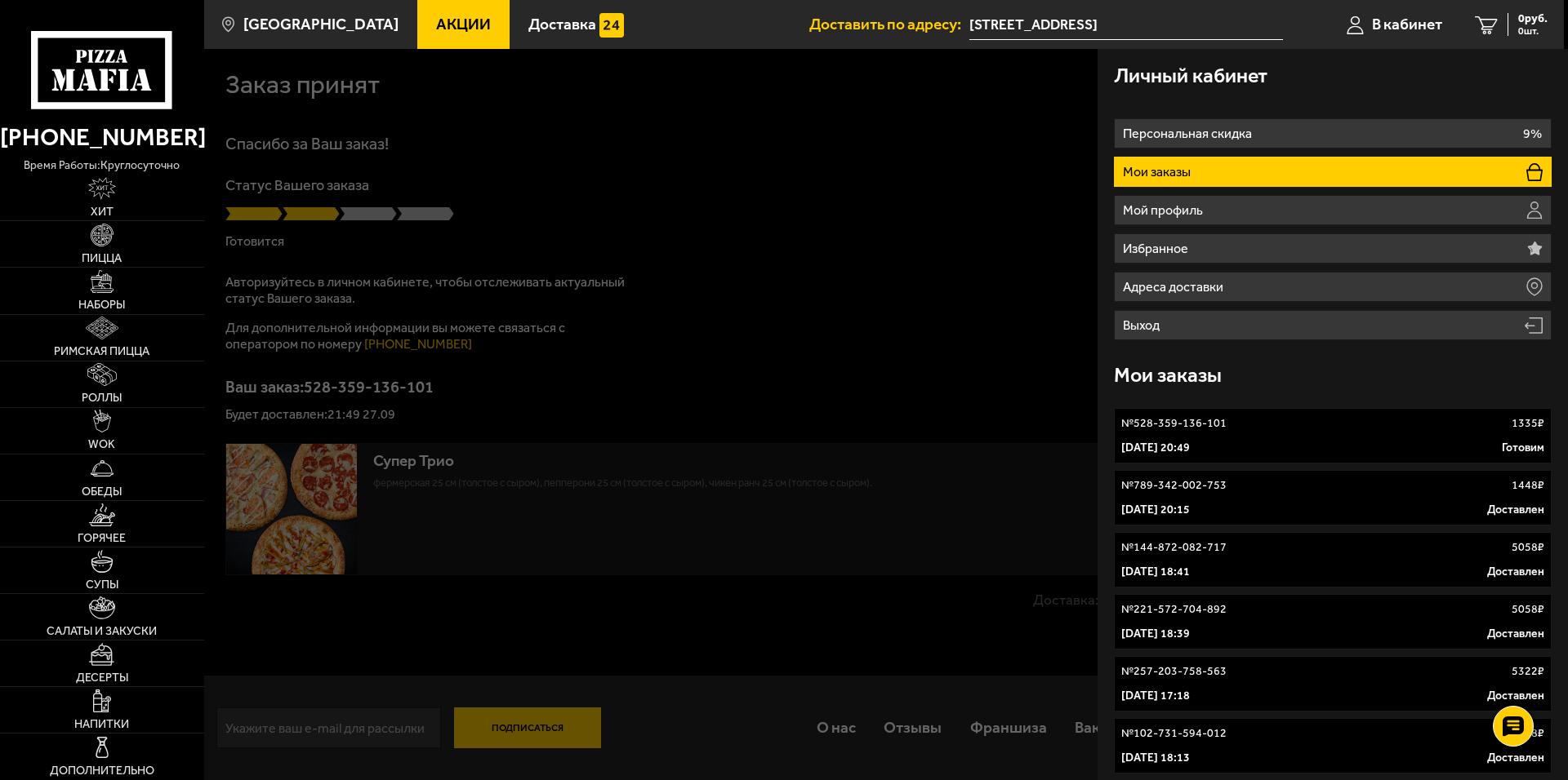
click at [1197, 429] on p "№ 528-359-136-101" at bounding box center [1174, 423] width 105 height 16
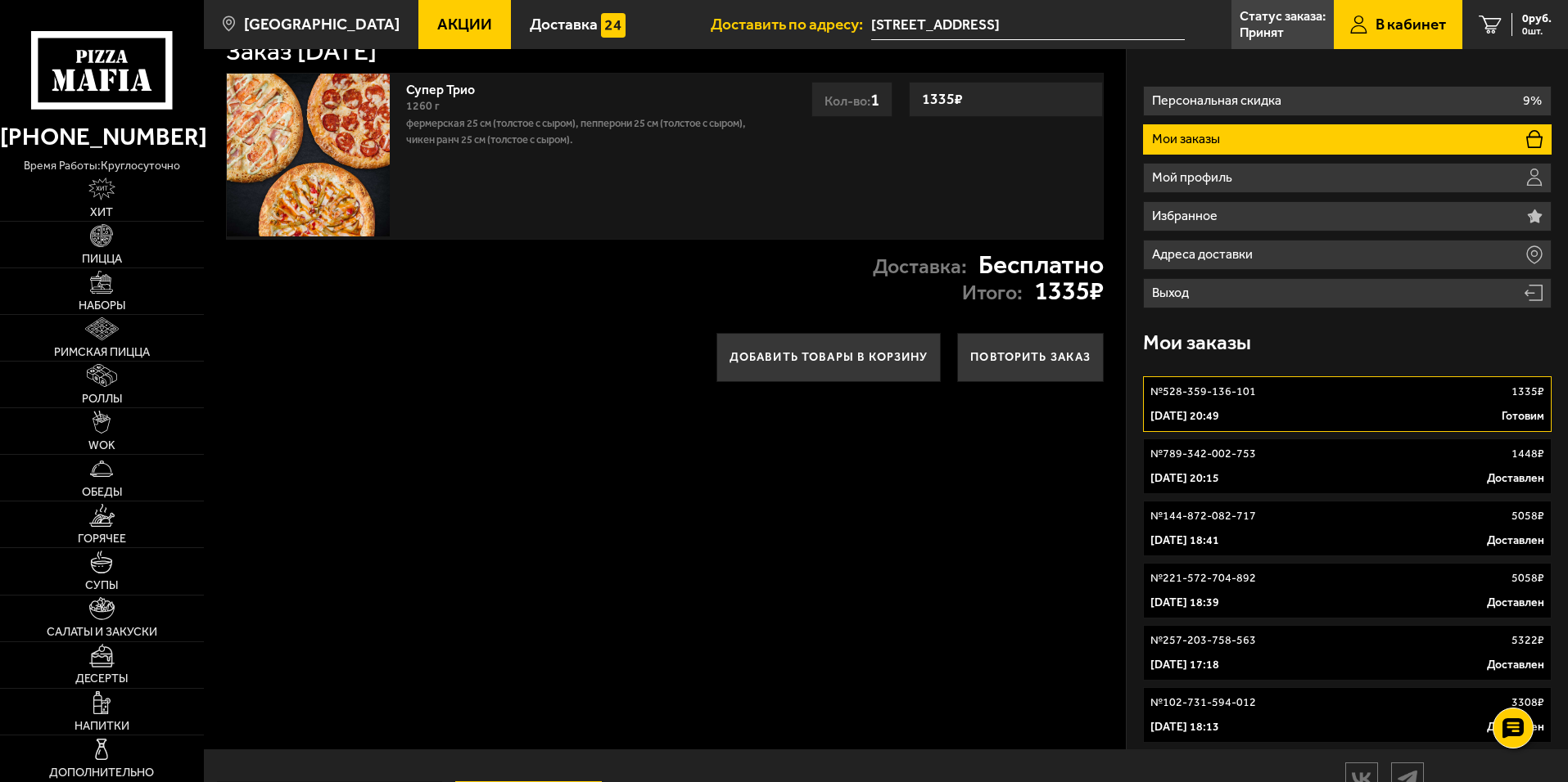
scroll to position [24, 0]
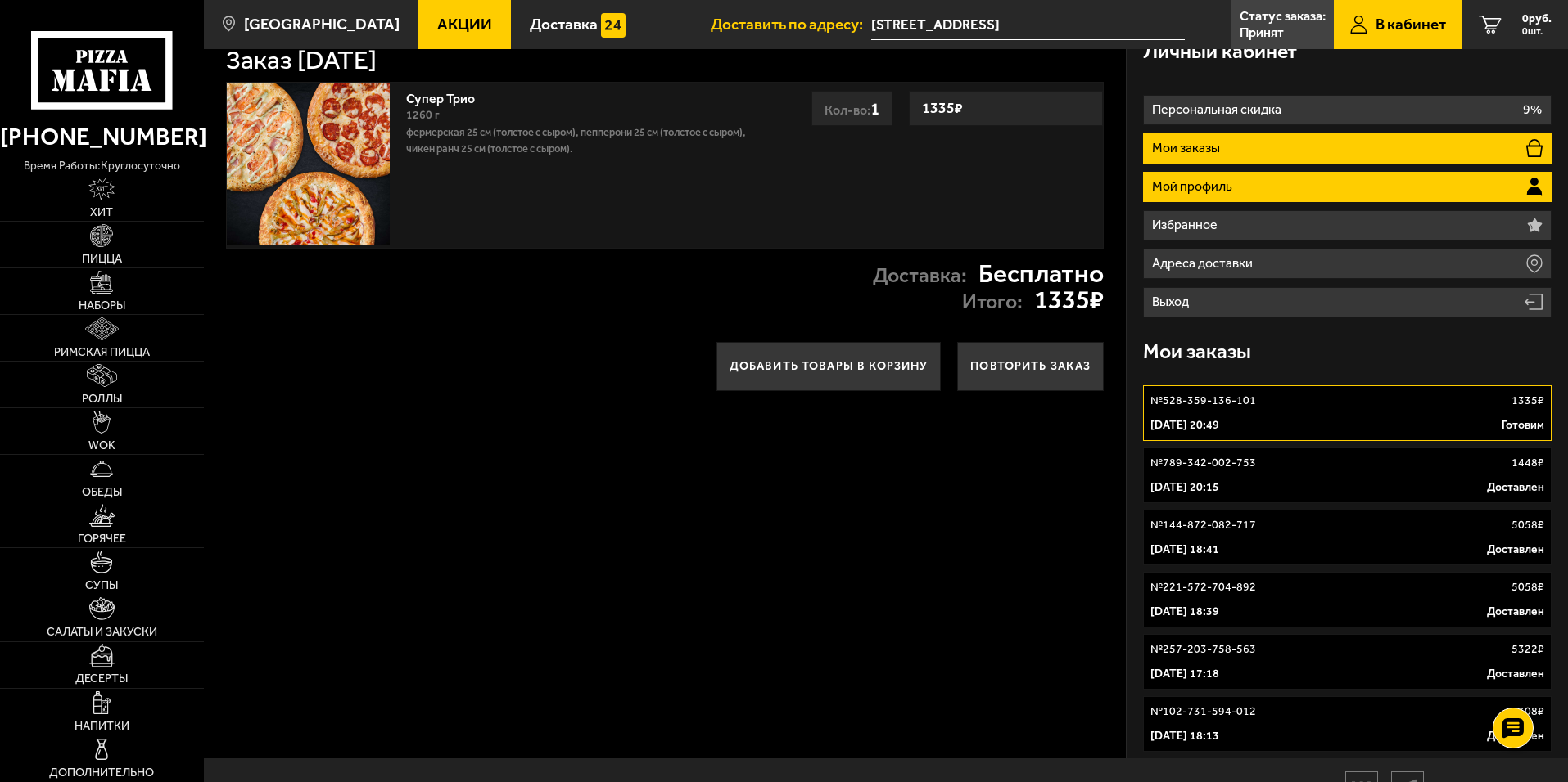
click at [1226, 187] on p "Мой профиль" at bounding box center [1194, 187] width 85 height 13
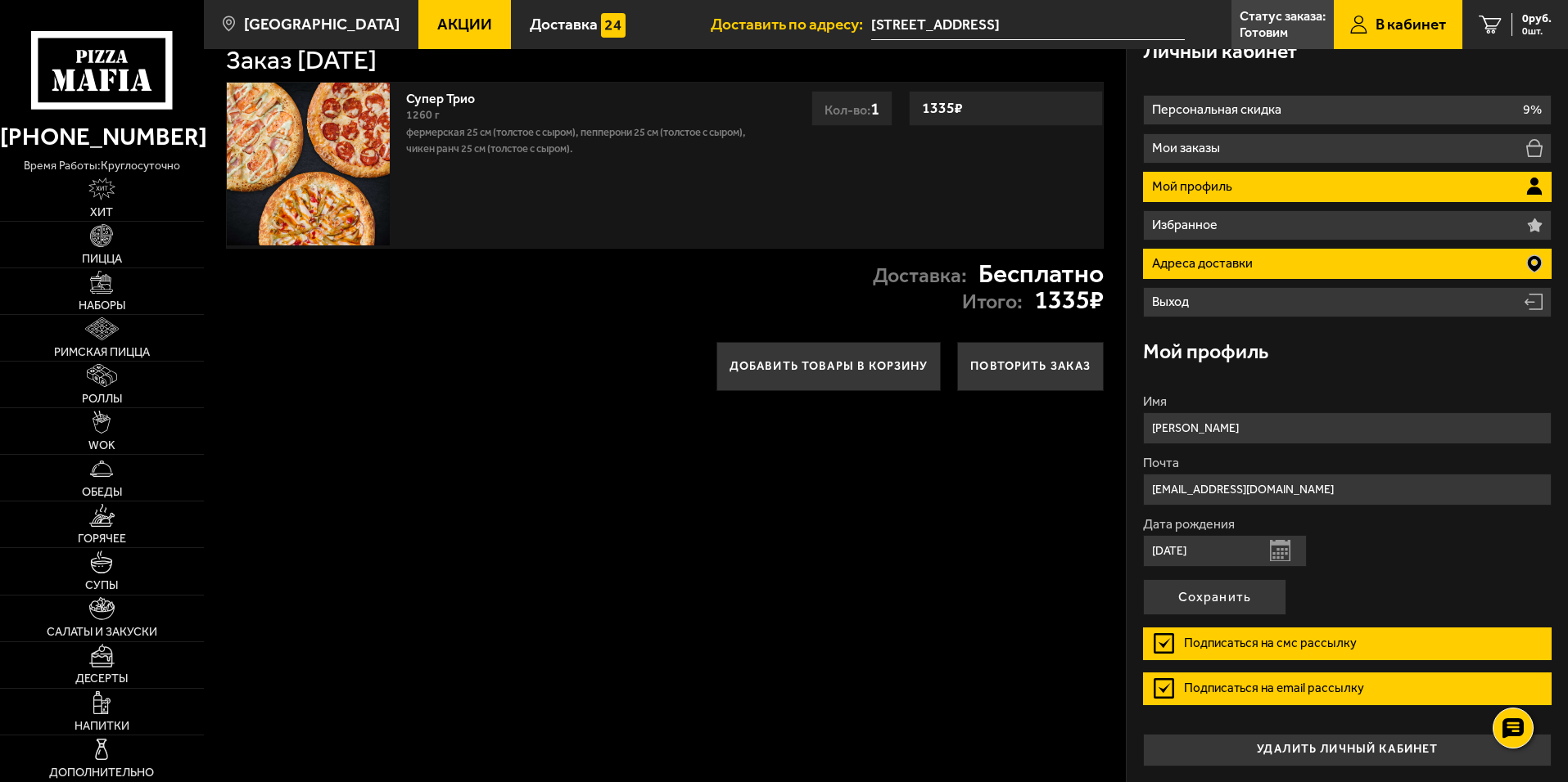
click at [1238, 265] on p "Адреса доставки" at bounding box center [1204, 263] width 105 height 13
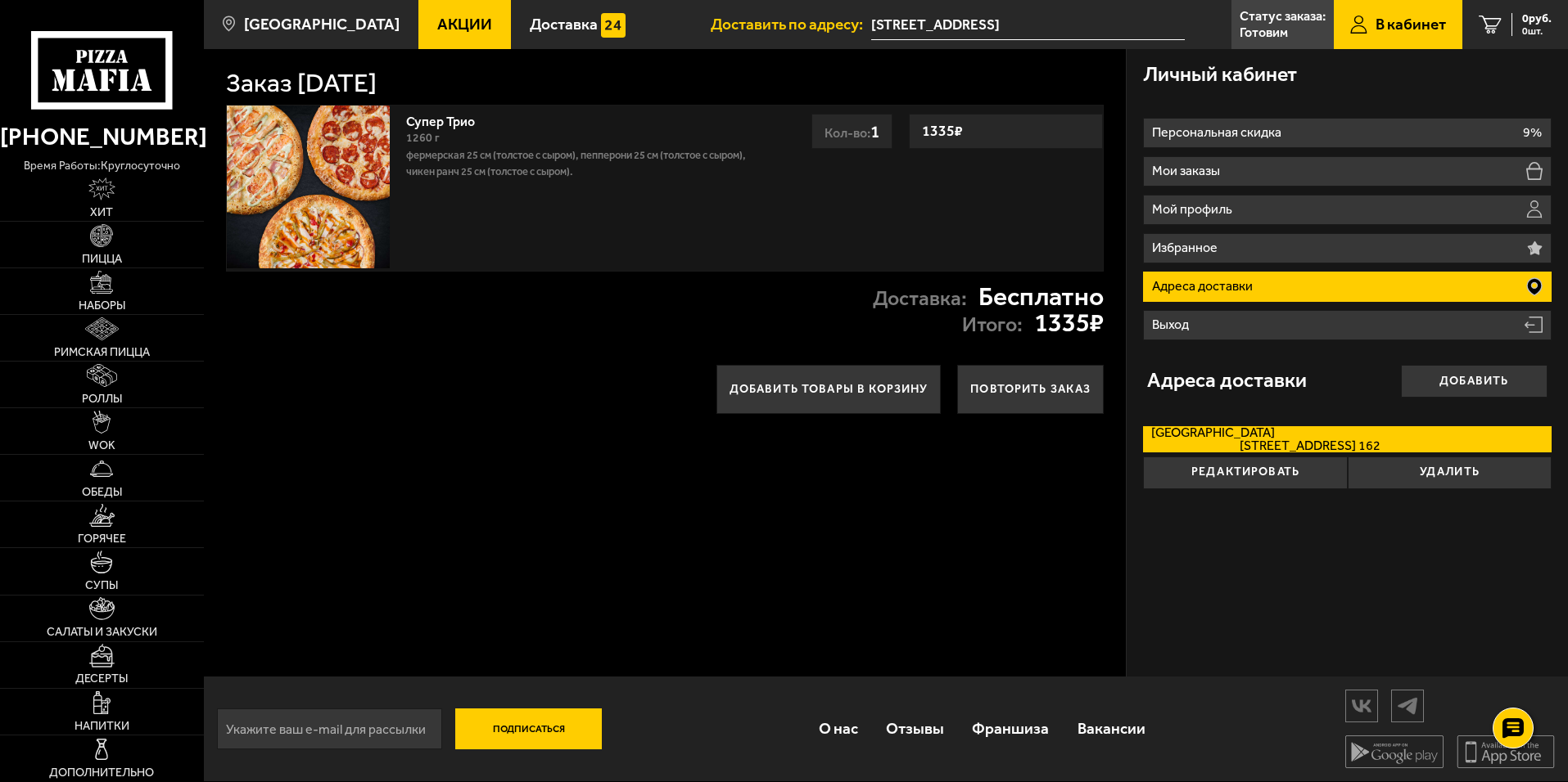
scroll to position [0, 0]
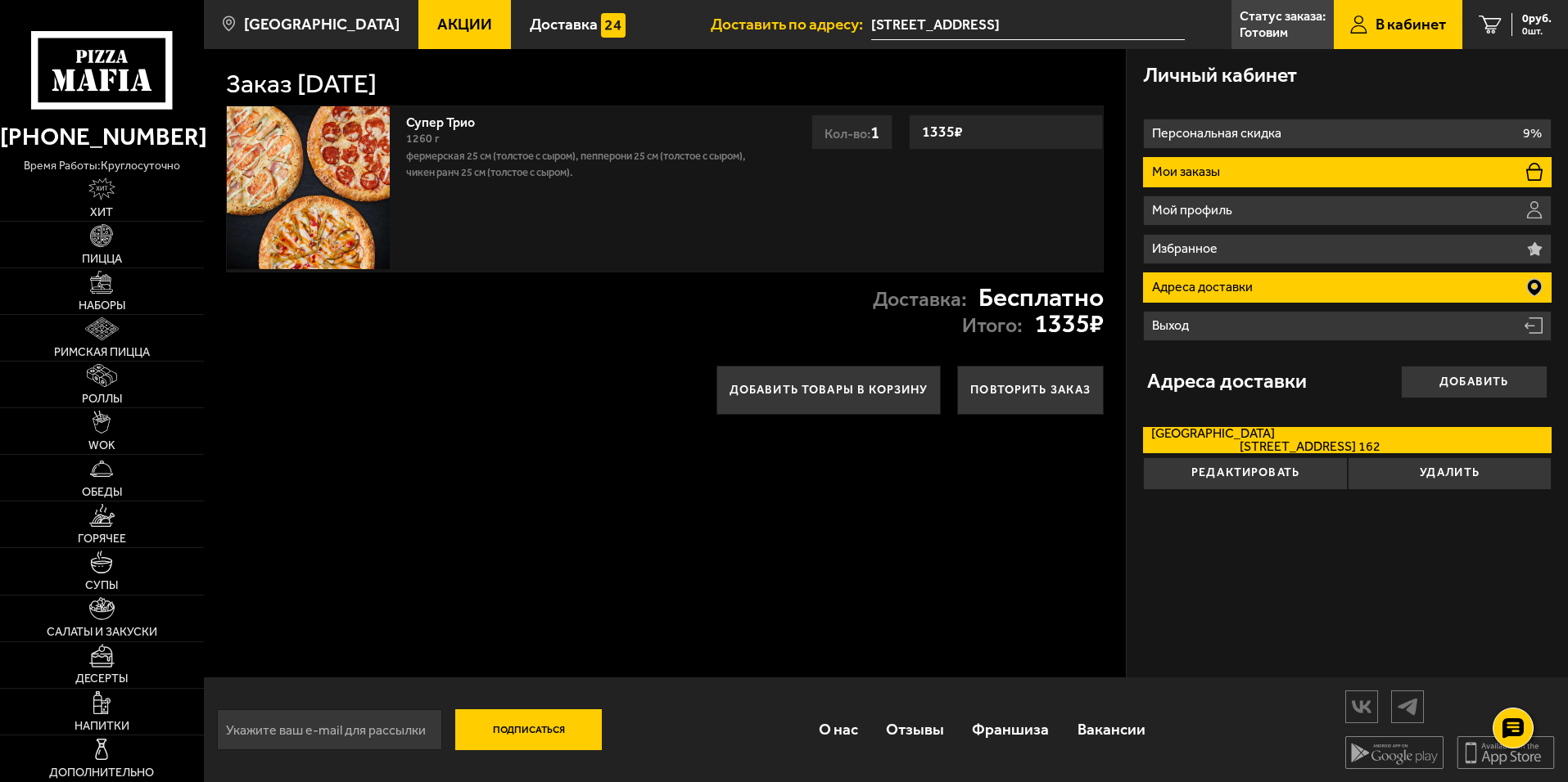
click at [1242, 173] on li "Мои заказы" at bounding box center [1348, 172] width 409 height 30
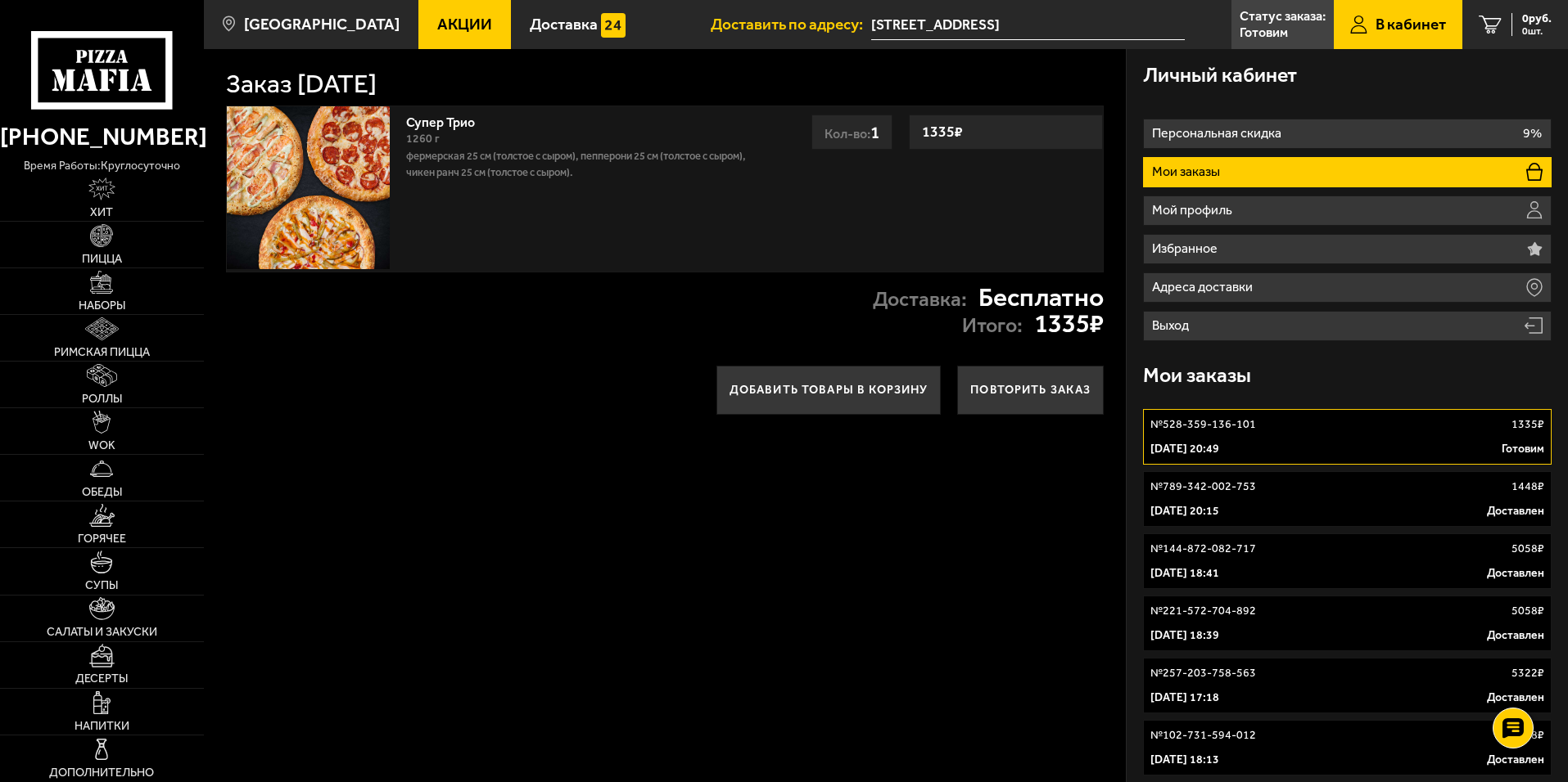
click at [1205, 440] on link "№ 528-359-136-101 1335 ₽ 27 сентября 2025 г. 20:49 Готовим" at bounding box center [1348, 437] width 409 height 56
click at [376, 88] on h1 "Заказ 27 сентября 2025 г." at bounding box center [301, 85] width 150 height 27
click at [554, 166] on p "Фермерская 25 см (толстое с сыром), Пепперони 25 см (толстое с сыром), Чикен Ра…" at bounding box center [584, 164] width 357 height 32
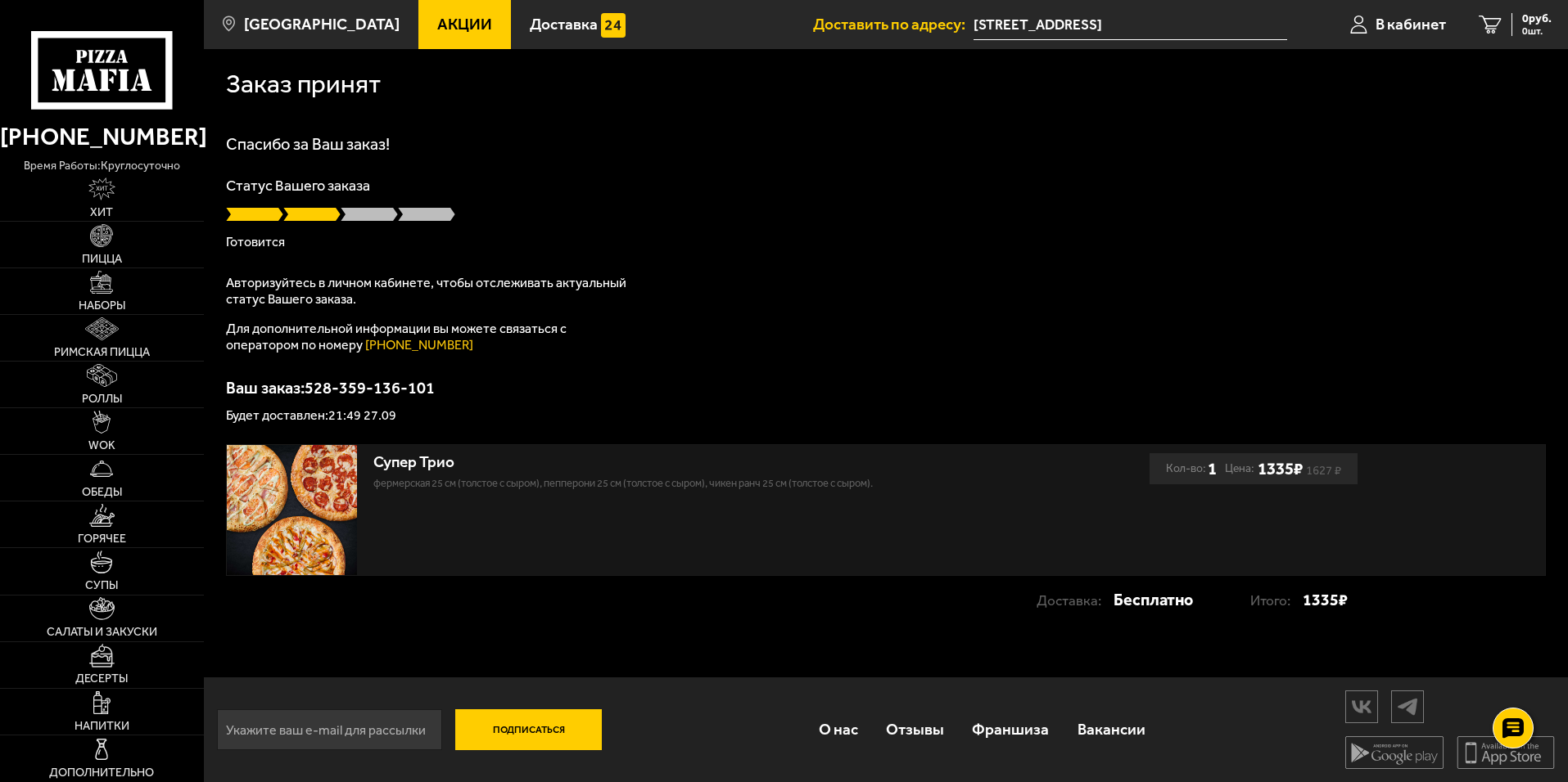
click at [1111, 29] on input "[STREET_ADDRESS]" at bounding box center [1130, 25] width 314 height 30
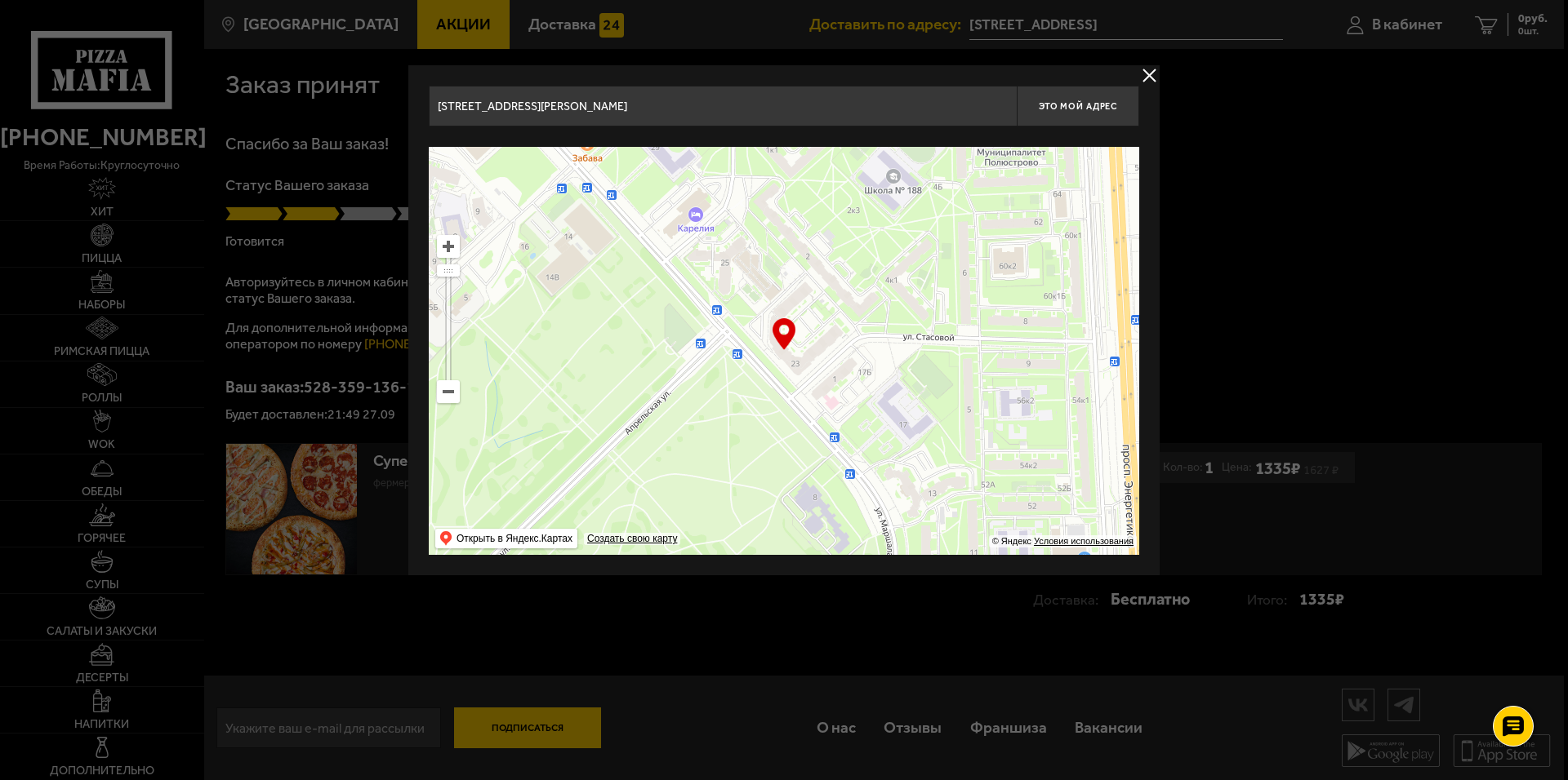
click at [513, 108] on input "улица Маршала Тухачевского, 23" at bounding box center [722, 105] width 588 height 41
click at [1070, 116] on button "Это мой адрес" at bounding box center [1077, 105] width 122 height 41
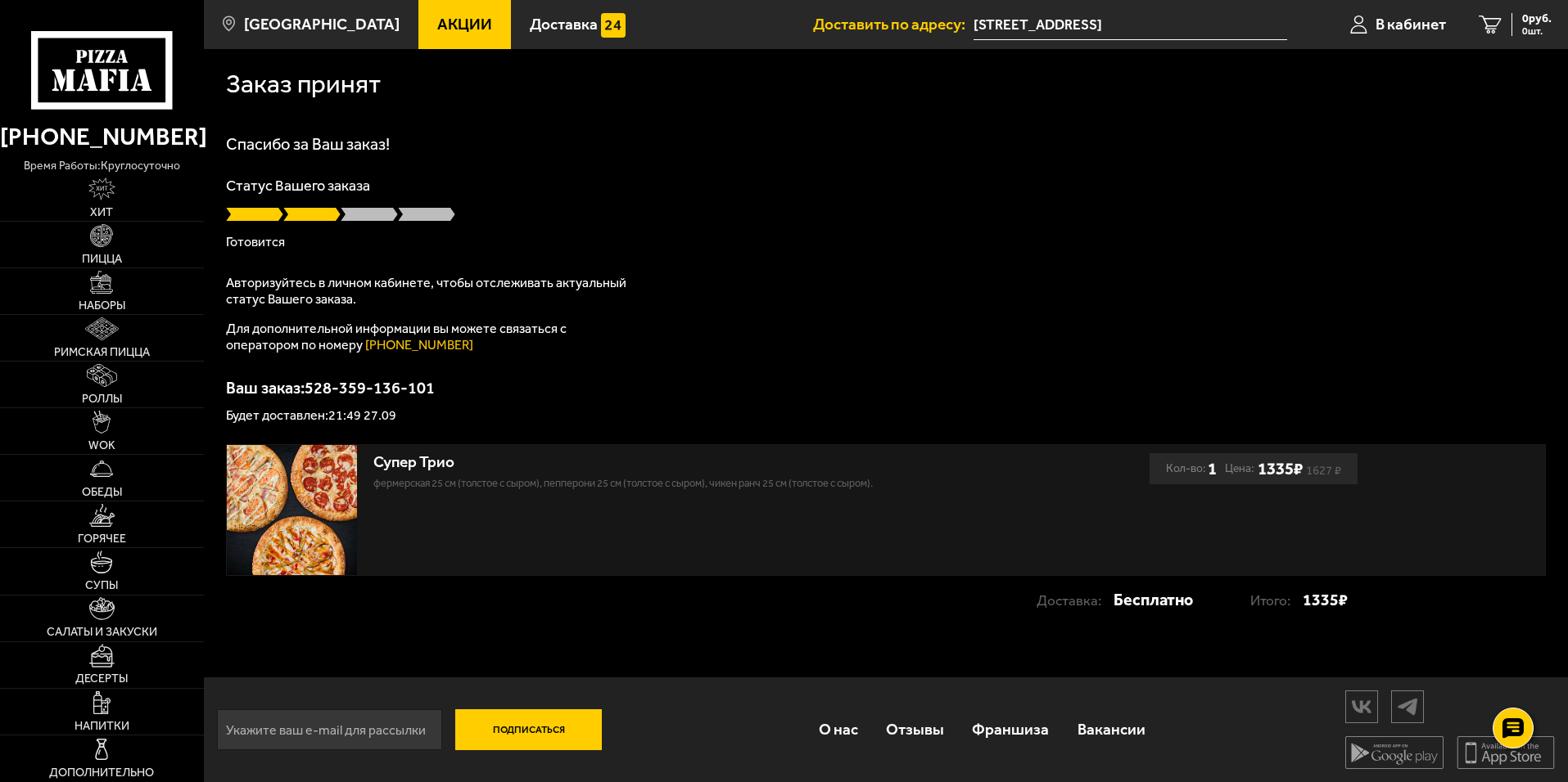
scroll to position [1, 0]
drag, startPoint x: 1400, startPoint y: 22, endPoint x: 1403, endPoint y: 47, distance: 25.2
click at [1401, 21] on span "В кабинет" at bounding box center [1410, 24] width 70 height 15
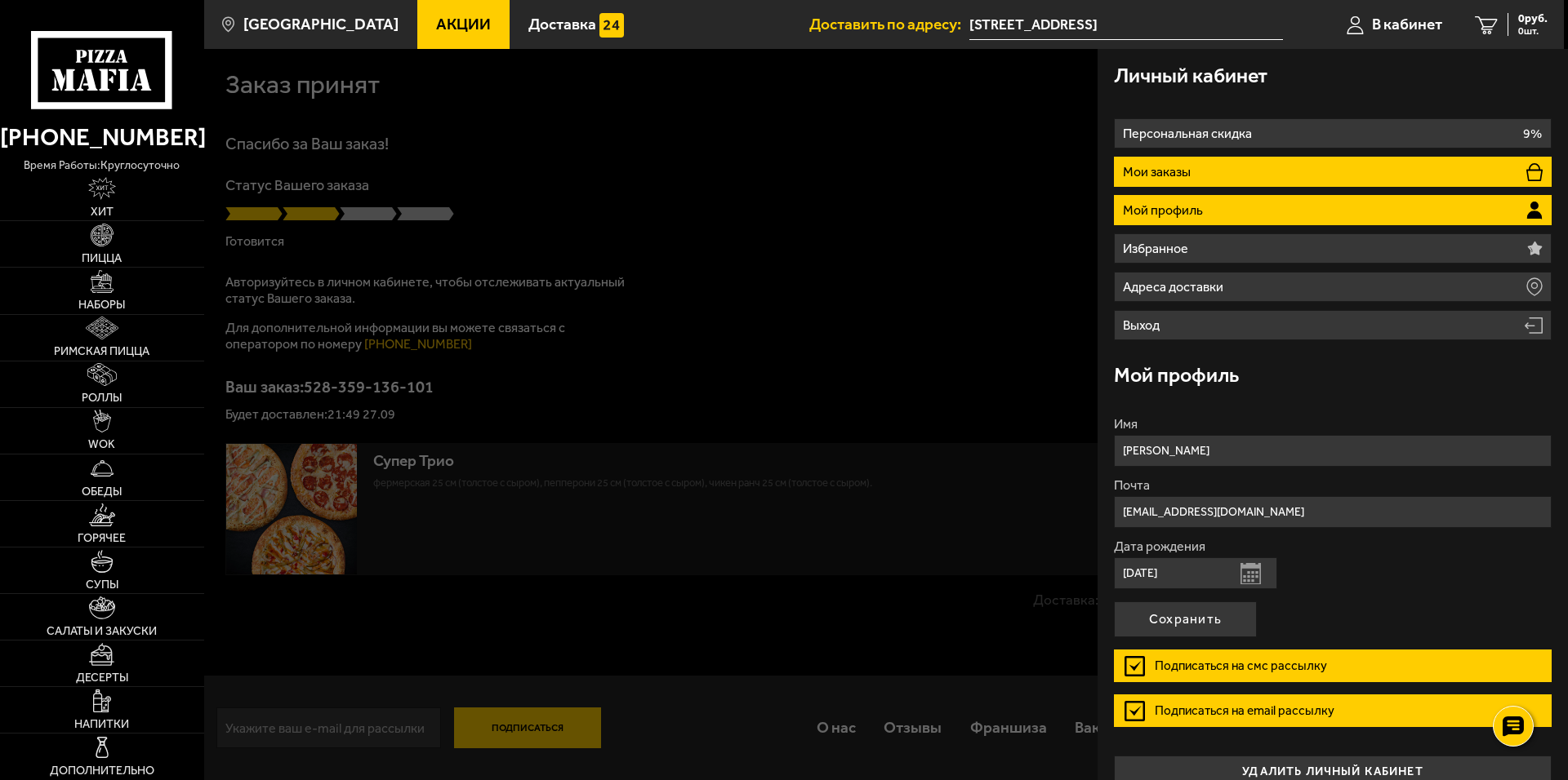
click at [1170, 172] on p "Мои заказы" at bounding box center [1158, 172] width 72 height 13
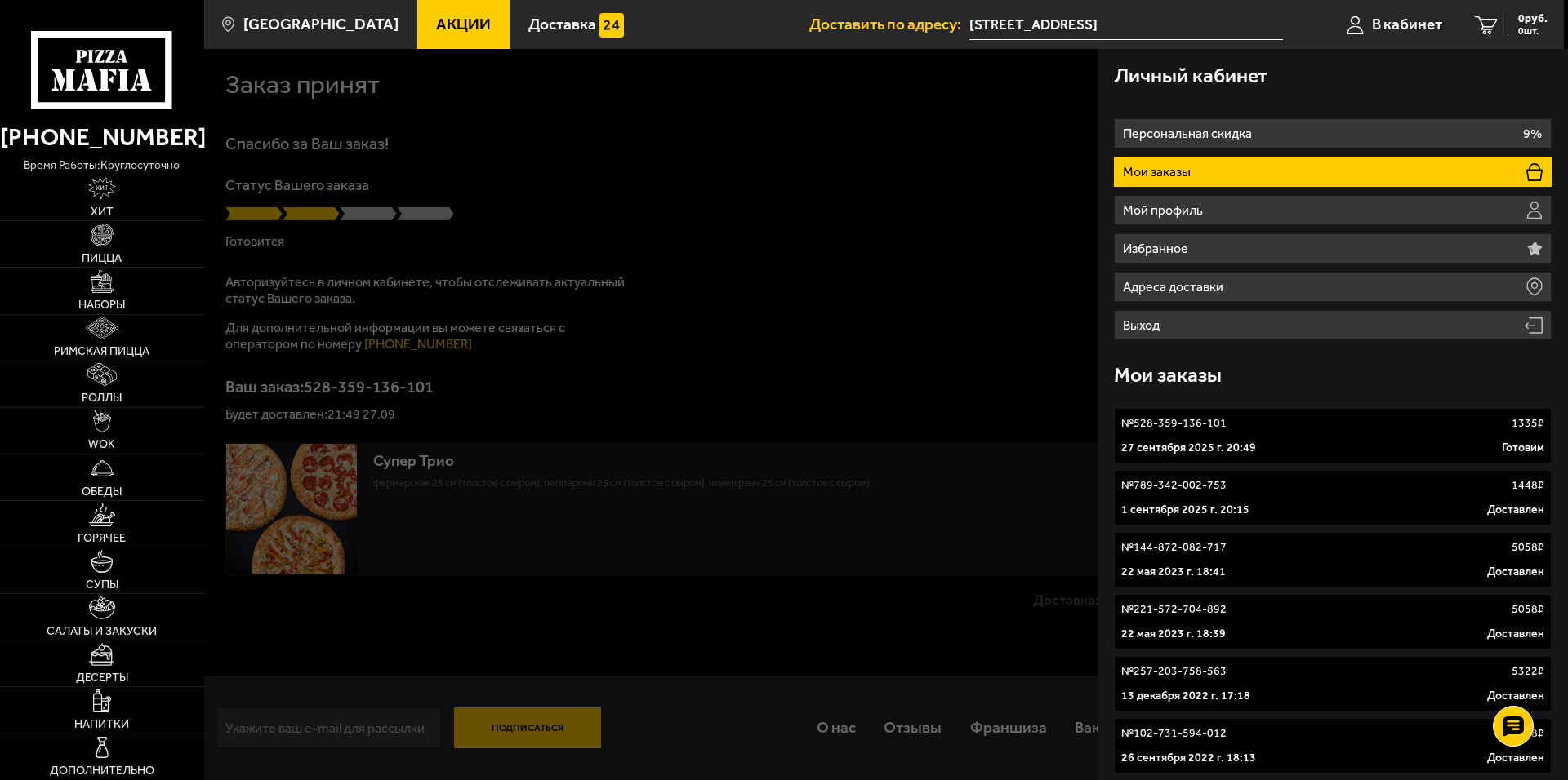
click at [1194, 418] on p "№ 528-359-136-101" at bounding box center [1174, 423] width 105 height 16
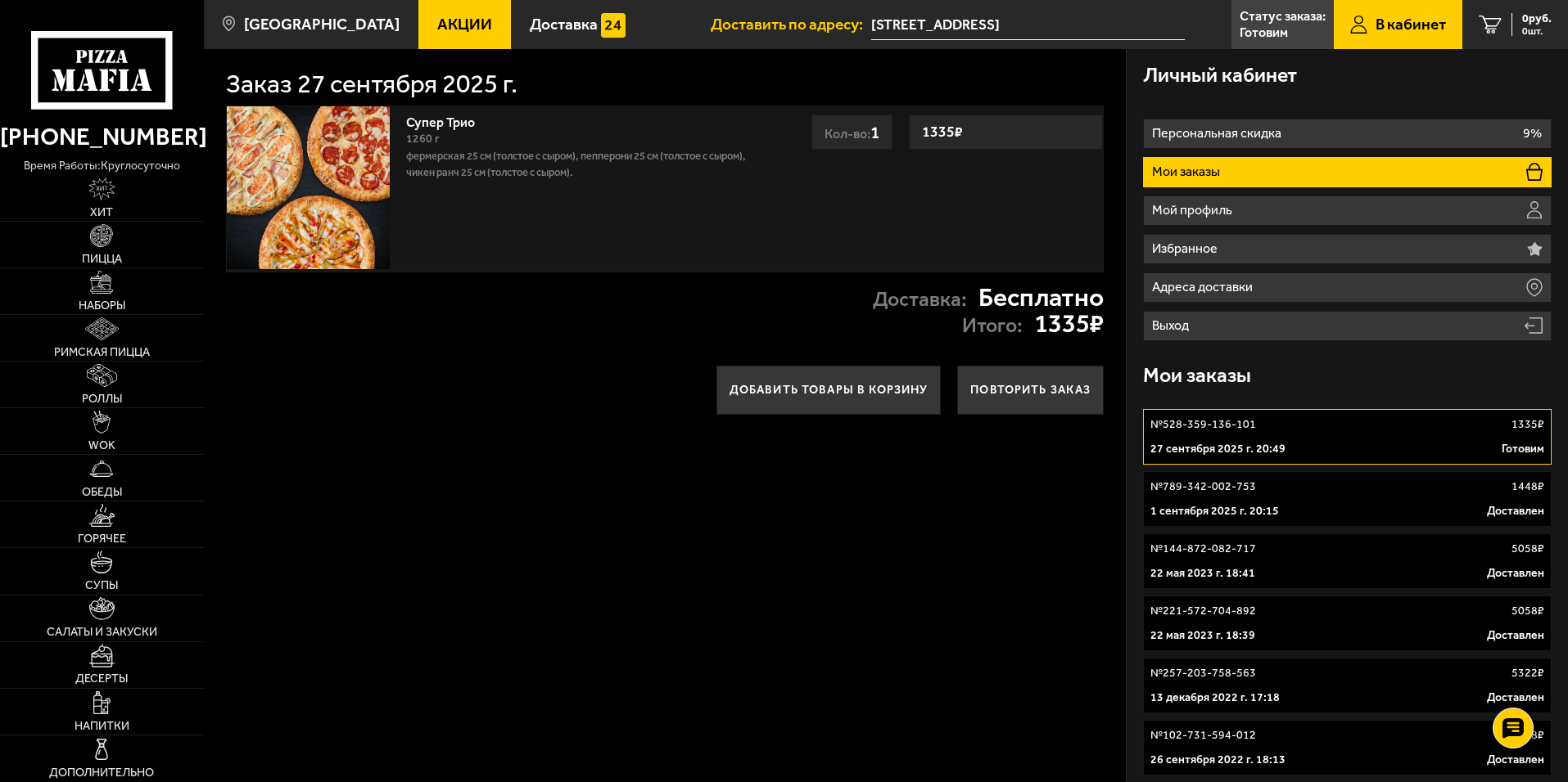
click at [1196, 423] on p "№ 528-359-136-101" at bounding box center [1202, 424] width 105 height 16
click at [442, 127] on link "Супер Трио" at bounding box center [449, 120] width 86 height 21
click at [290, 124] on img at bounding box center [308, 187] width 163 height 162
click at [378, 84] on h1 "Заказ 27 сентября 2025 г." at bounding box center [372, 85] width 292 height 27
click at [510, 91] on h1 "Заказ 27 сентября 2025 г." at bounding box center [372, 85] width 292 height 27
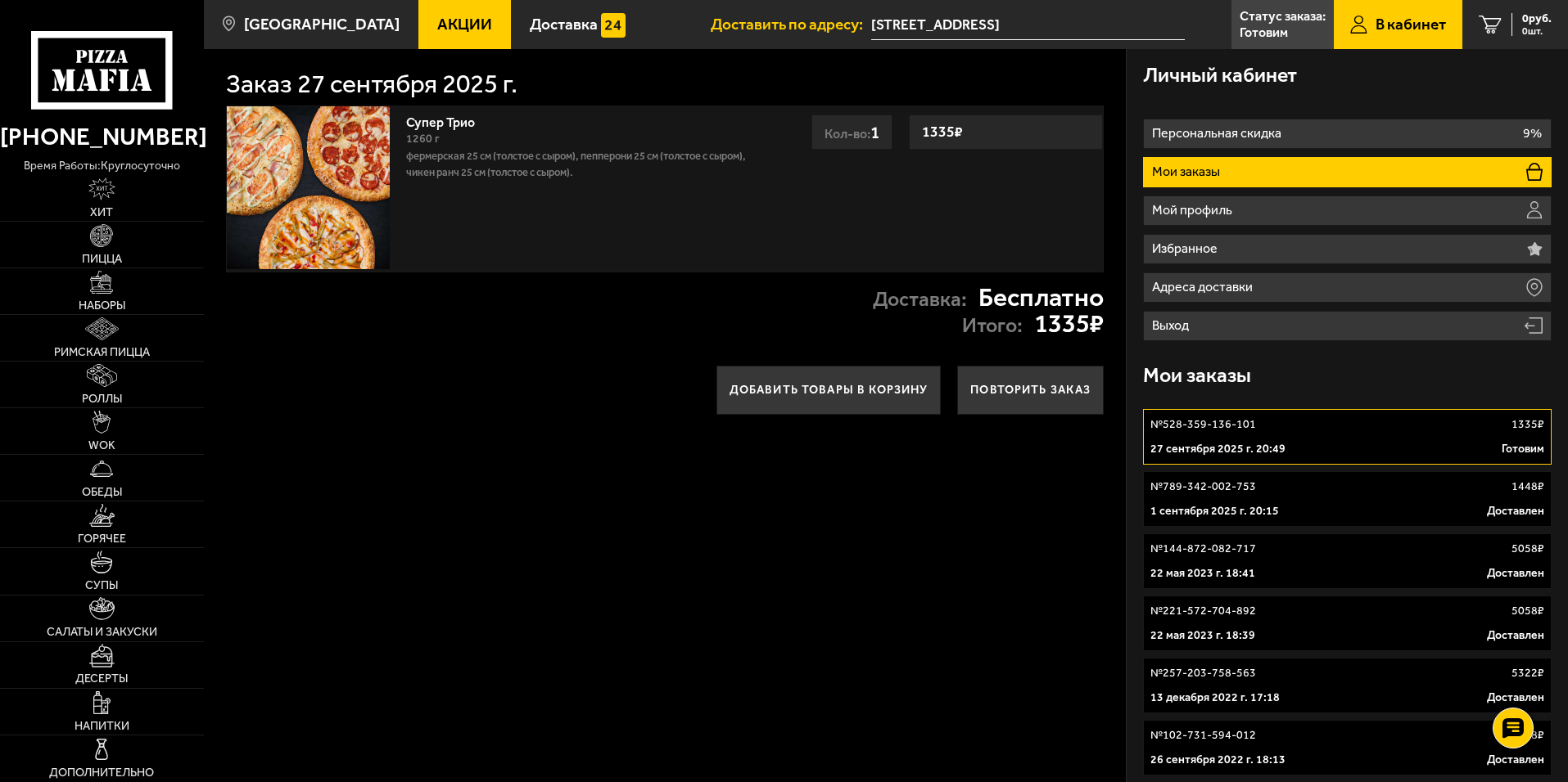
click at [583, 146] on div "1260 г" at bounding box center [584, 139] width 357 height 18
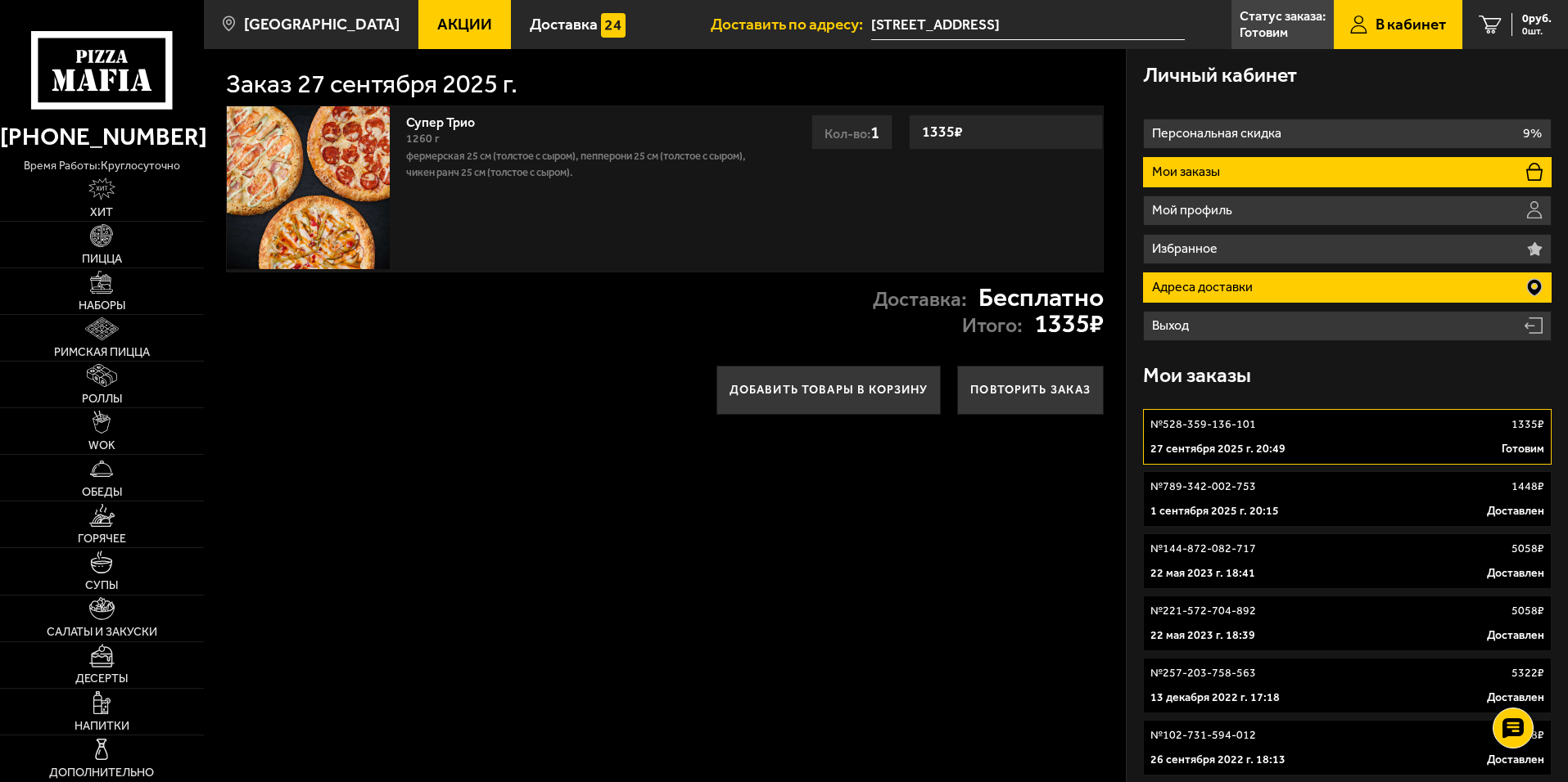
click at [1188, 283] on p "Адреса доставки" at bounding box center [1204, 287] width 105 height 13
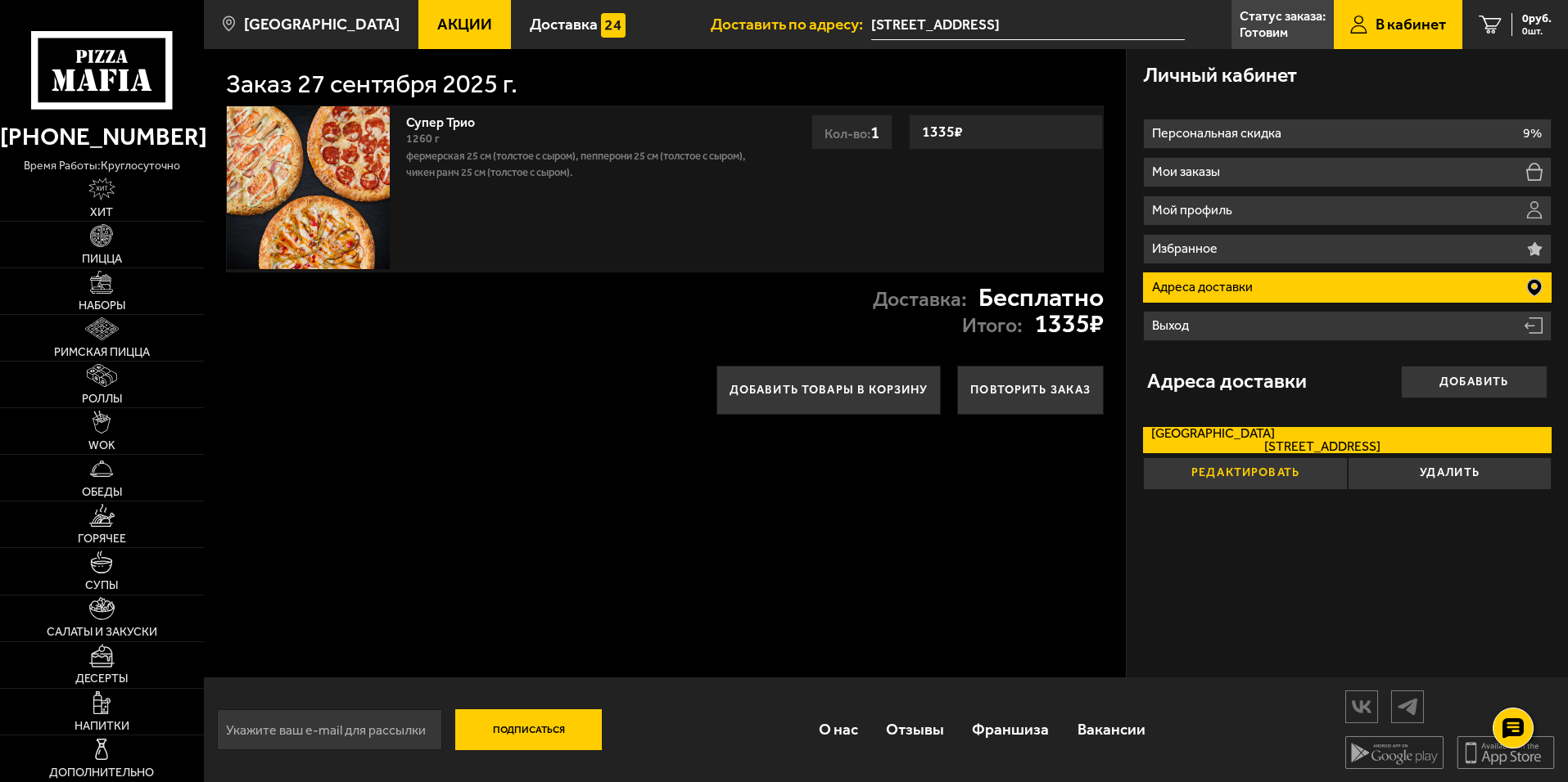
click at [1297, 470] on button "Редактировать" at bounding box center [1245, 474] width 203 height 32
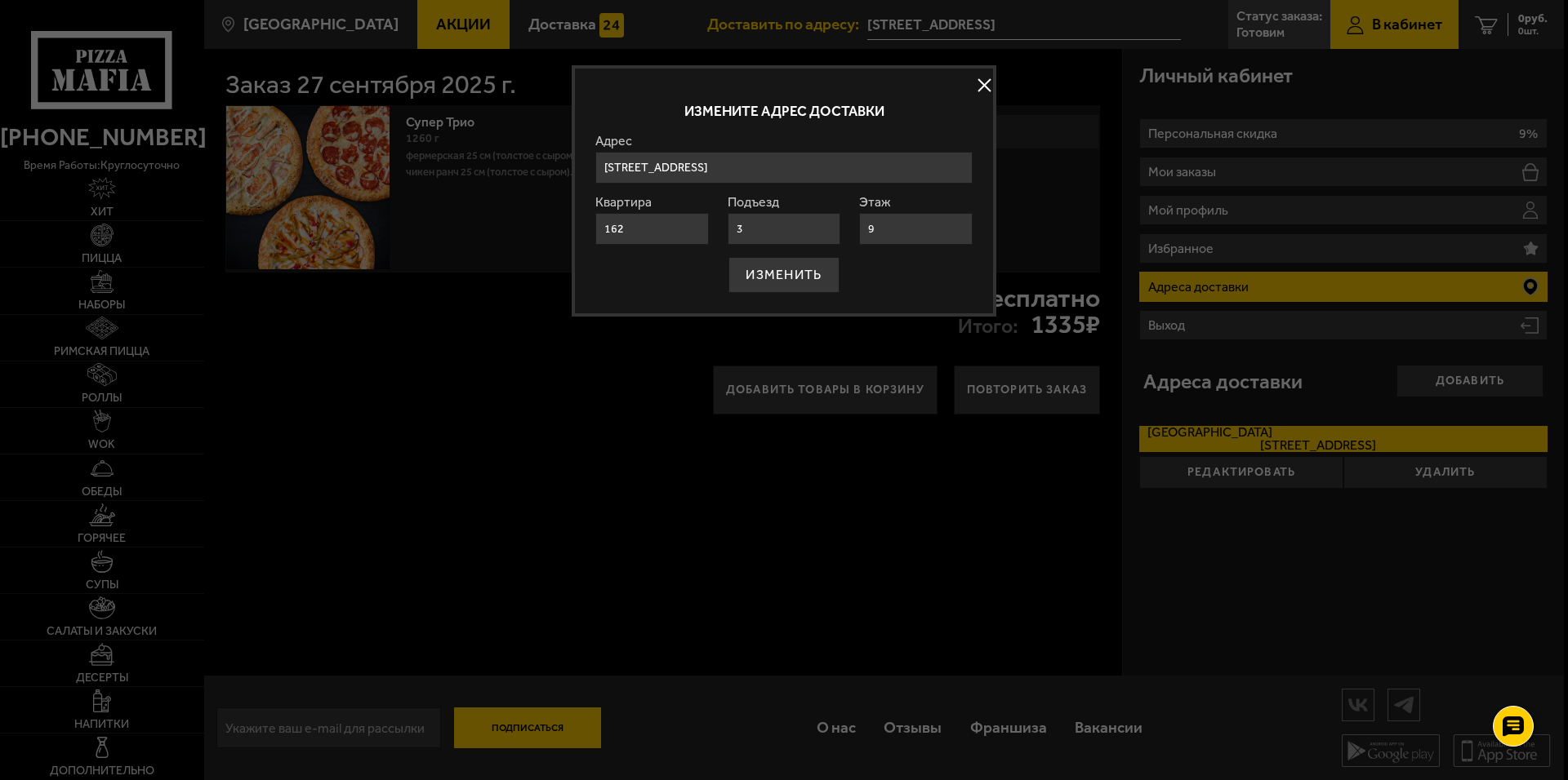
click at [994, 85] on button at bounding box center [984, 86] width 25 height 25
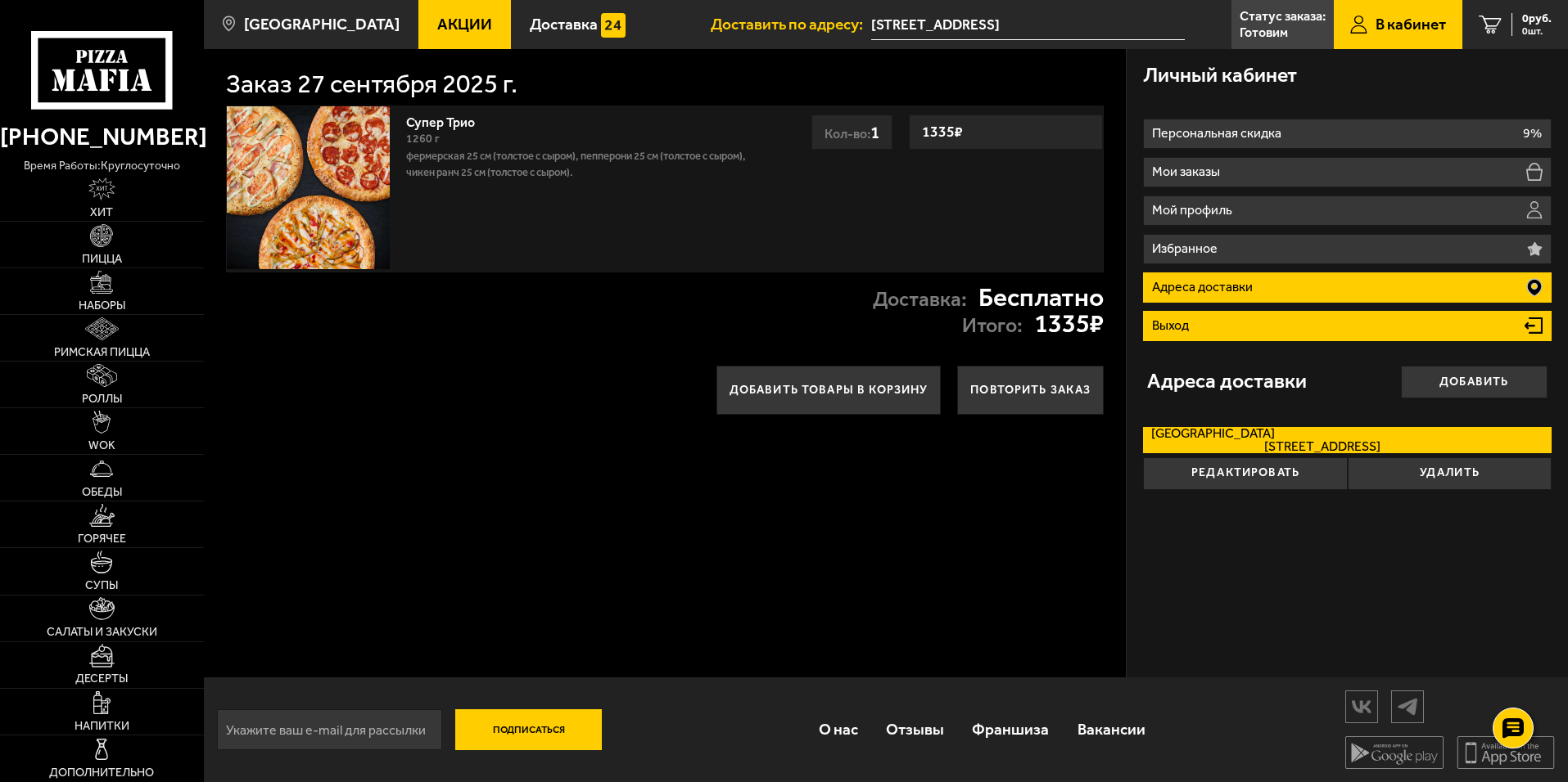
click at [1436, 332] on li "Выход" at bounding box center [1348, 326] width 409 height 30
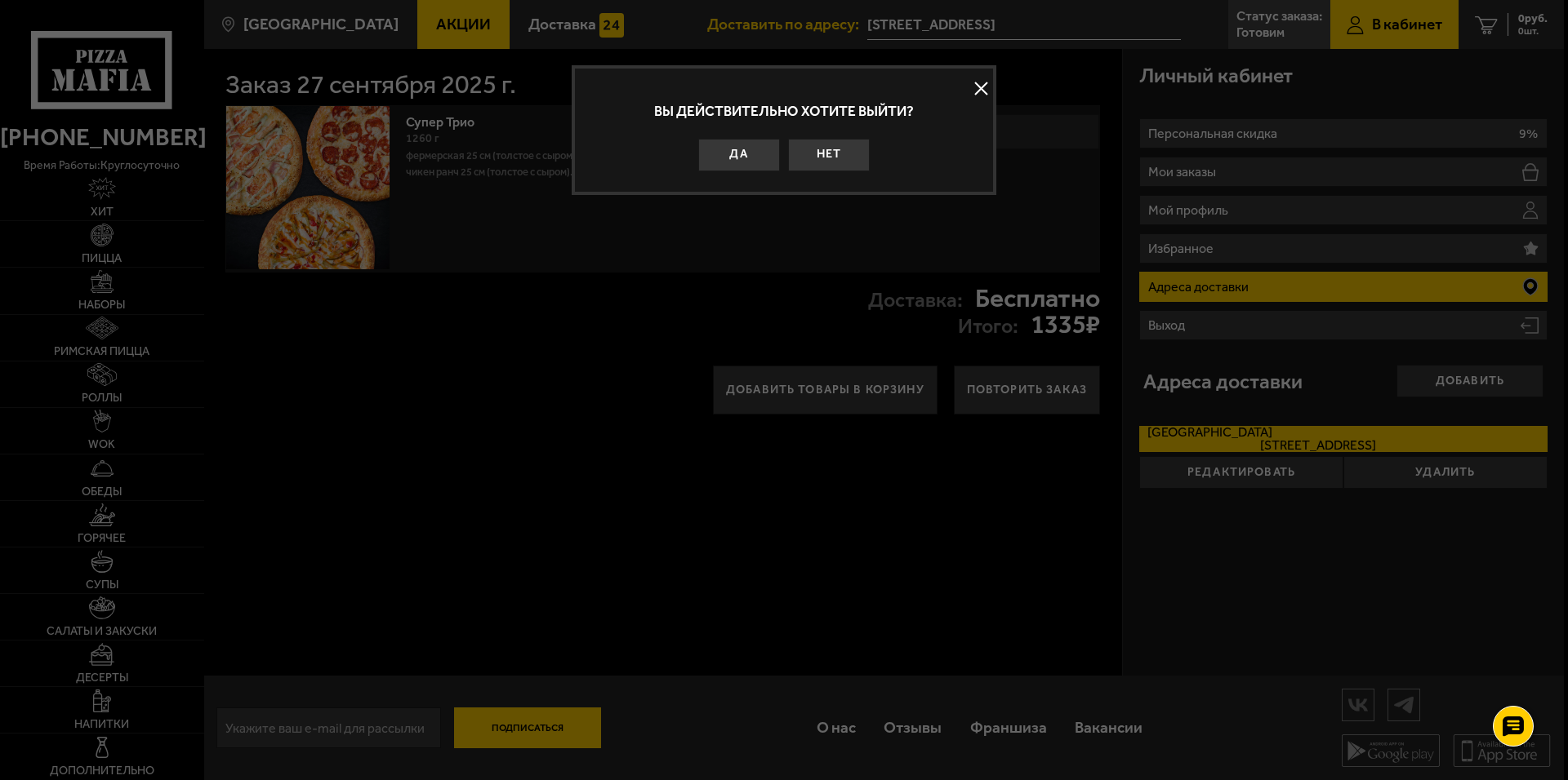
click at [754, 147] on button "Да" at bounding box center [738, 154] width 82 height 32
